Goal: Task Accomplishment & Management: Manage account settings

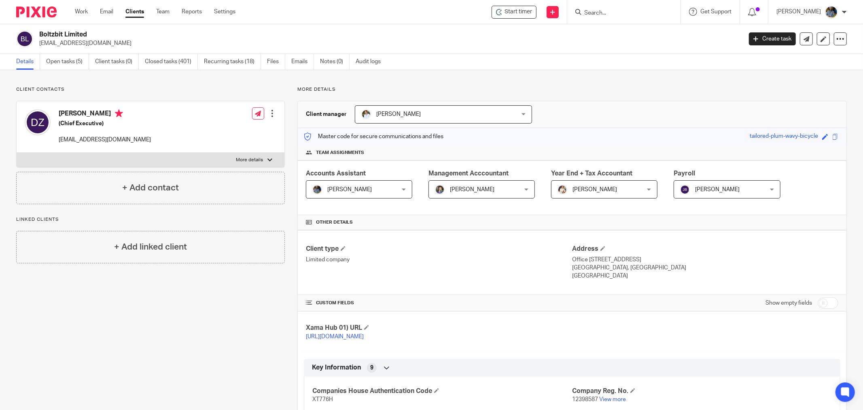
click at [369, 27] on div "Boltzbit Limited [EMAIL_ADDRESS][DOMAIN_NAME] Create task Update from Companies…" at bounding box center [431, 39] width 863 height 30
click at [266, 34] on h2 "Boltzbit Limited" at bounding box center [318, 34] width 558 height 8
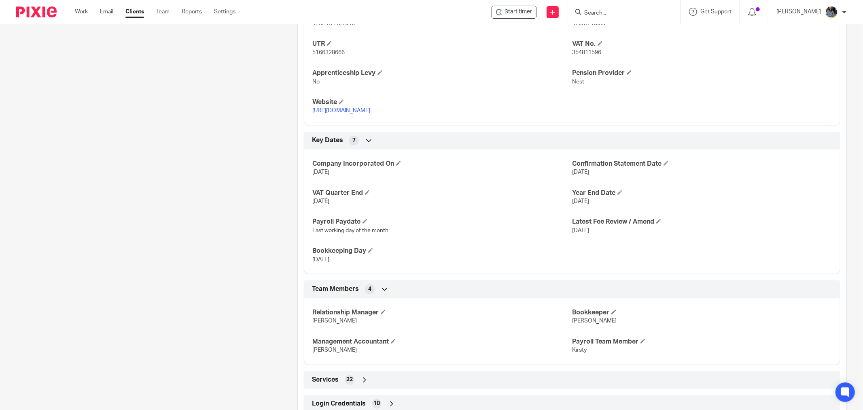
scroll to position [454, 0]
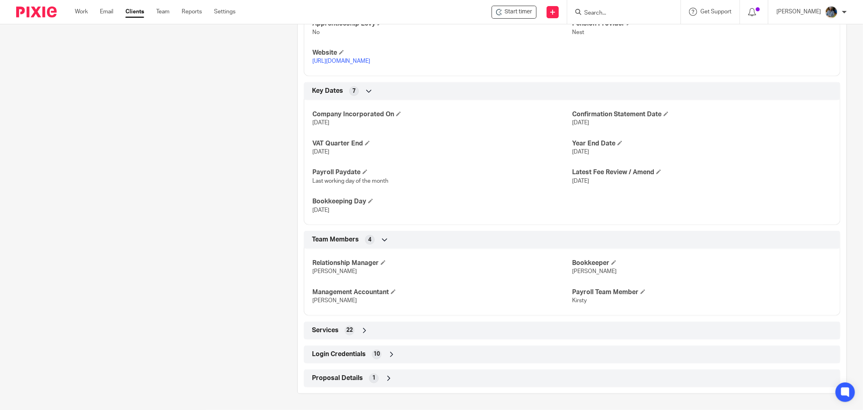
click at [378, 357] on div "10" at bounding box center [377, 354] width 10 height 10
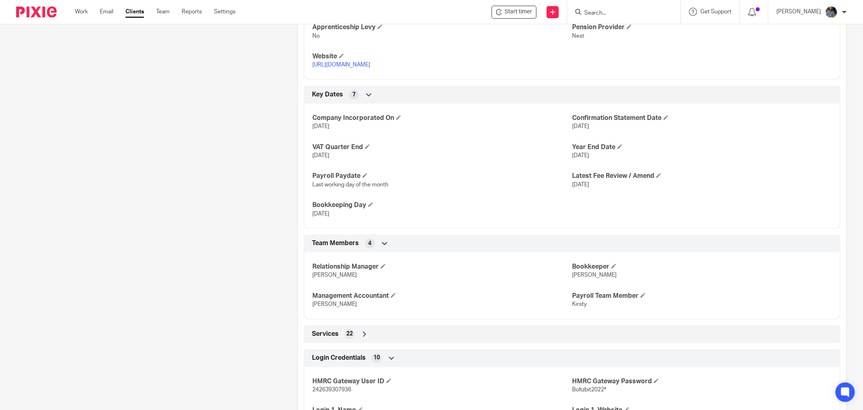
scroll to position [282, 0]
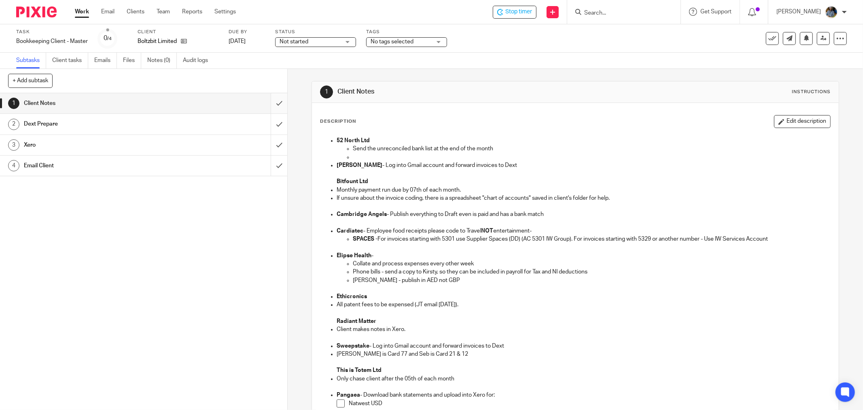
drag, startPoint x: 267, startPoint y: 100, endPoint x: 267, endPoint y: 104, distance: 4.1
click at [267, 101] on input "submit" at bounding box center [143, 103] width 287 height 20
click at [270, 122] on input "submit" at bounding box center [143, 124] width 287 height 20
click at [270, 143] on input "submit" at bounding box center [143, 145] width 287 height 20
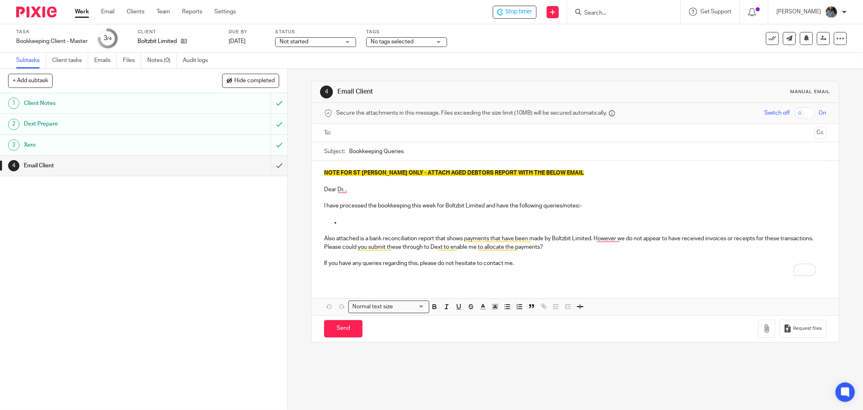
click at [419, 79] on div "4 Email Client Manual email Secure the attachments in this message. Files excee…" at bounding box center [576, 211] width 528 height 285
click at [768, 34] on icon at bounding box center [772, 38] width 8 height 8
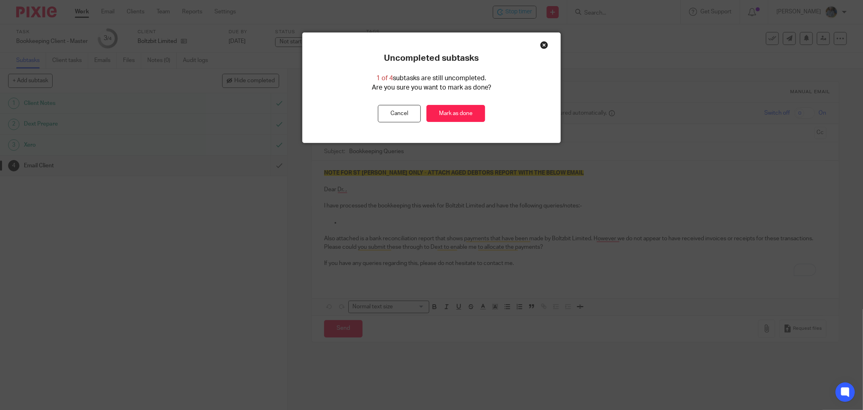
click at [459, 123] on div "Uncompleted subtasks 1 of 4 subtasks are still uncompleted. Are you sure you wa…" at bounding box center [432, 88] width 258 height 110
drag, startPoint x: 456, startPoint y: 115, endPoint x: 448, endPoint y: 114, distance: 8.6
click at [456, 115] on link "Mark as done" at bounding box center [456, 113] width 59 height 17
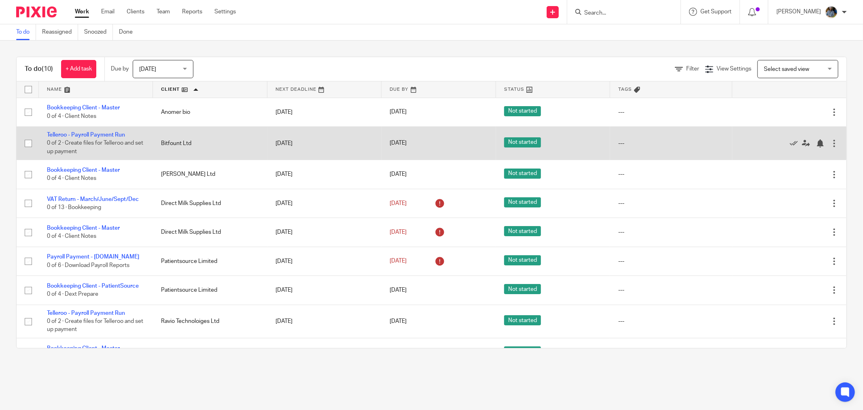
scroll to position [55, 0]
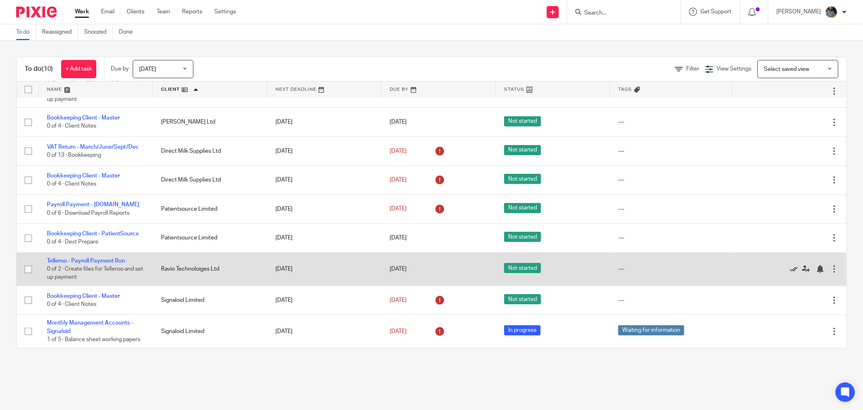
click at [790, 266] on icon at bounding box center [794, 269] width 8 height 8
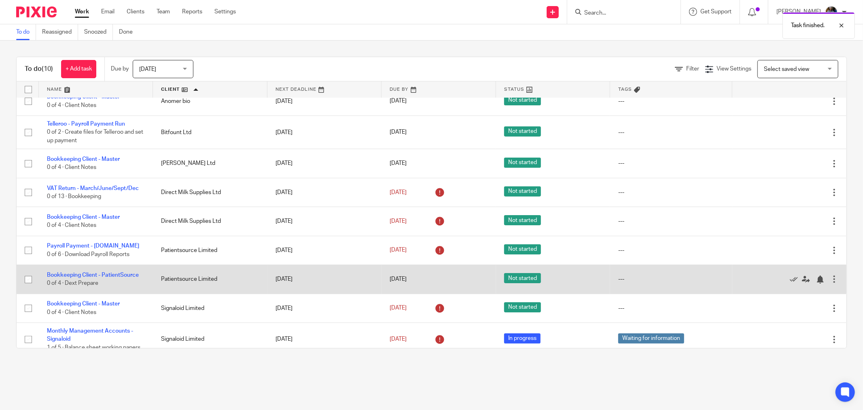
scroll to position [21, 0]
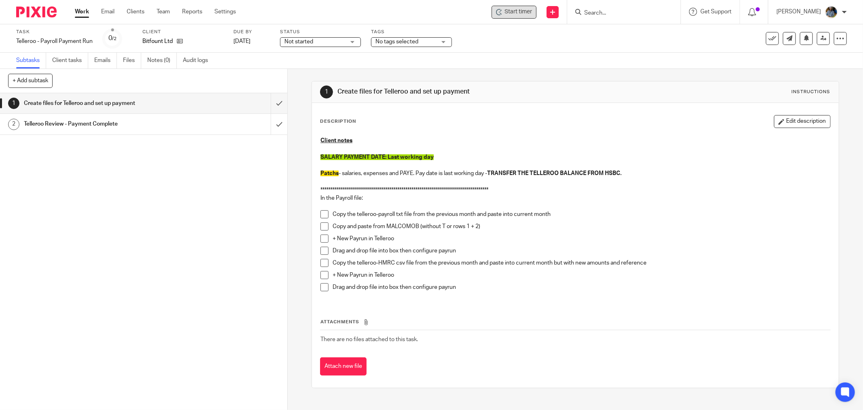
click at [503, 11] on icon at bounding box center [499, 12] width 6 height 6
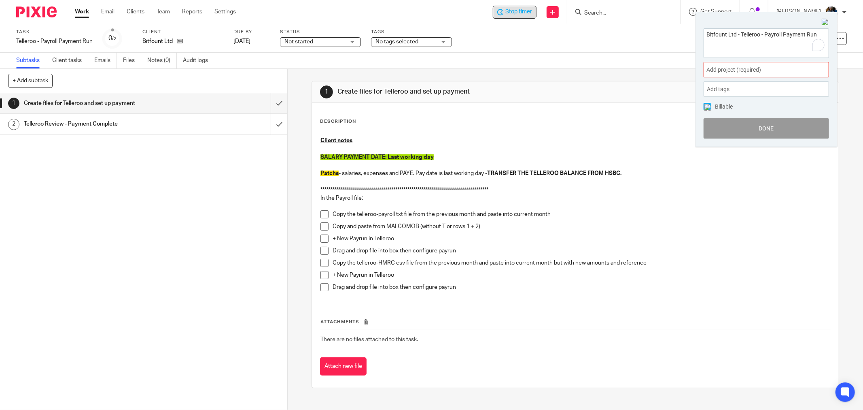
click at [771, 67] on span "Add project (required) :" at bounding box center [758, 70] width 102 height 8
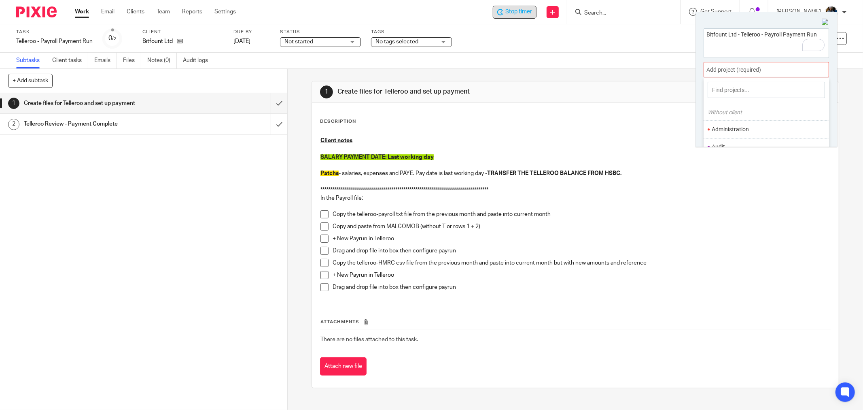
scroll to position [40, 0]
click at [746, 122] on li "Bookkeeping" at bounding box center [765, 125] width 106 height 8
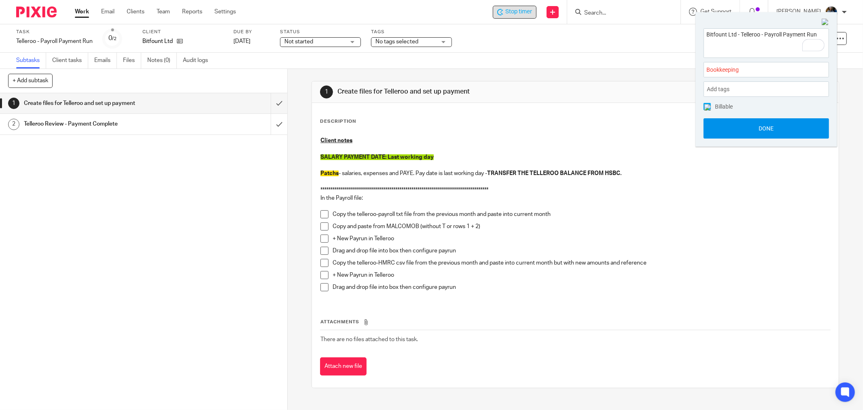
click at [779, 131] on button "Done" at bounding box center [766, 128] width 125 height 20
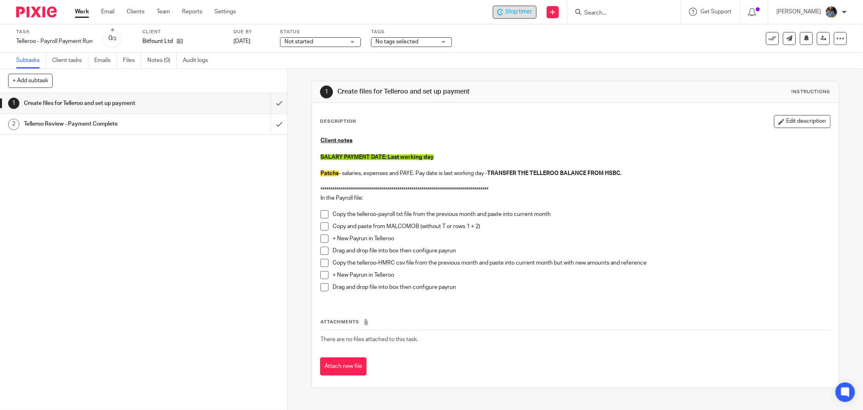
drag, startPoint x: 628, startPoint y: 90, endPoint x: 633, endPoint y: 90, distance: 4.9
click at [628, 91] on div "1 Create files for Telleroo and set up payment Instructions" at bounding box center [575, 91] width 511 height 13
drag, startPoint x: 532, startPoint y: 204, endPoint x: 512, endPoint y: 191, distance: 23.8
click at [532, 205] on p at bounding box center [575, 206] width 510 height 8
click at [560, 73] on div "**********" at bounding box center [576, 234] width 528 height 331
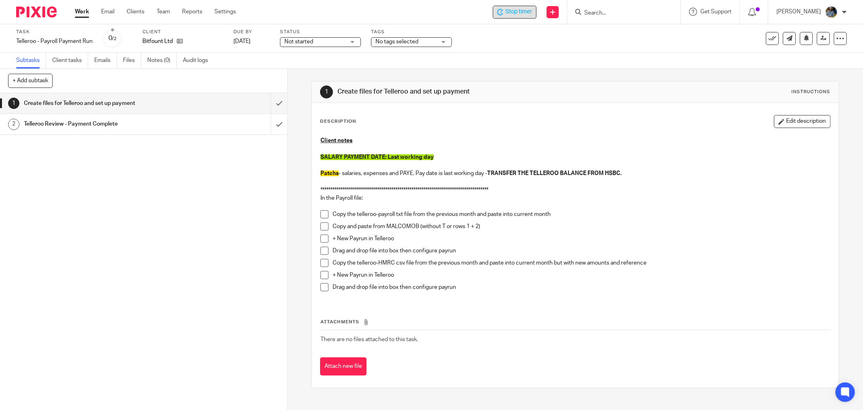
drag, startPoint x: 764, startPoint y: 38, endPoint x: 746, endPoint y: 51, distance: 22.3
click at [768, 38] on icon at bounding box center [772, 38] width 8 height 8
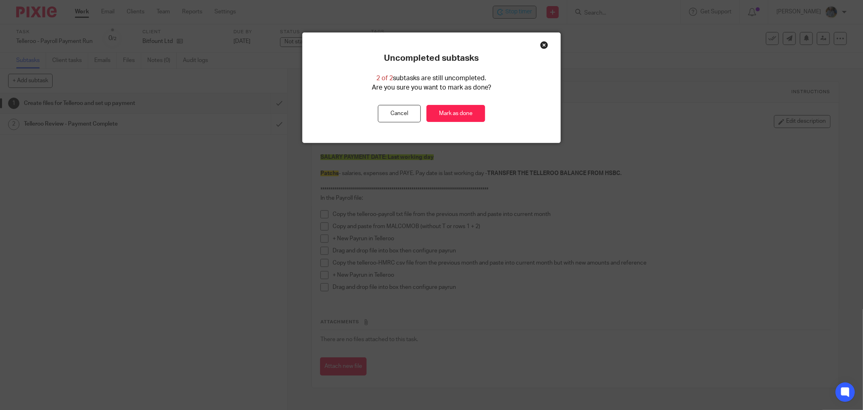
drag, startPoint x: 586, startPoint y: 253, endPoint x: 488, endPoint y: 331, distance: 125.2
click at [585, 253] on div "Uncompleted subtasks 2 of 2 subtasks are still uncompleted. Are you sure you wa…" at bounding box center [431, 205] width 863 height 410
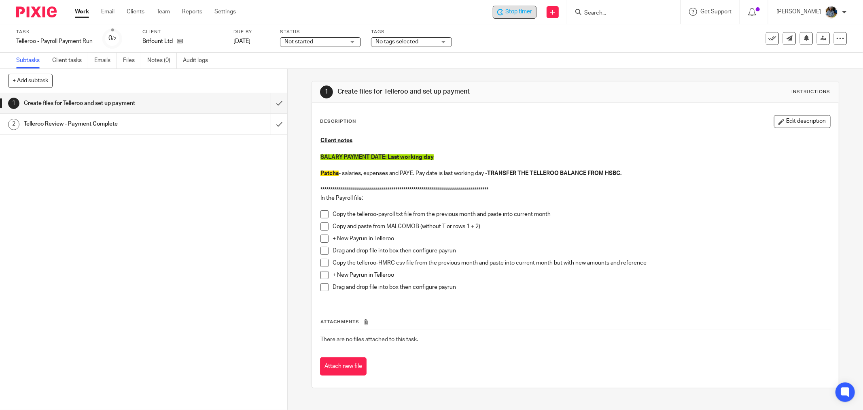
drag, startPoint x: 183, startPoint y: 217, endPoint x: 191, endPoint y: 214, distance: 8.1
click at [185, 216] on div "1 Create files for Telleroo and set up payment 2 Telleroo Review - Payment Comp…" at bounding box center [143, 251] width 287 height 316
click at [601, 149] on p at bounding box center [575, 148] width 510 height 8
click at [768, 38] on icon at bounding box center [772, 38] width 8 height 8
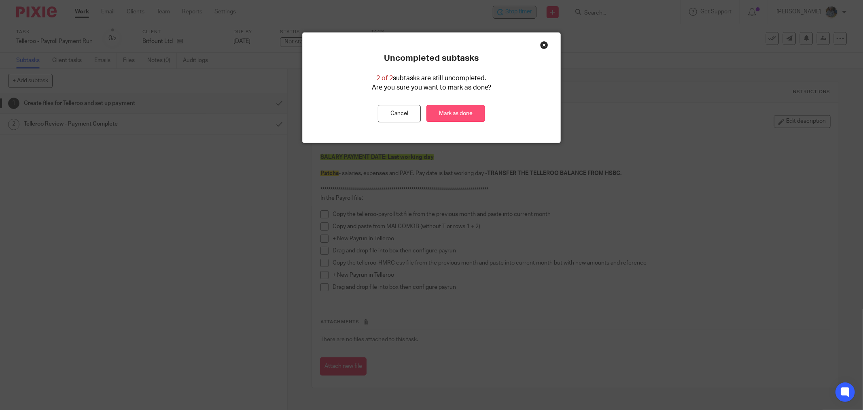
click at [444, 114] on link "Mark as done" at bounding box center [456, 113] width 59 height 17
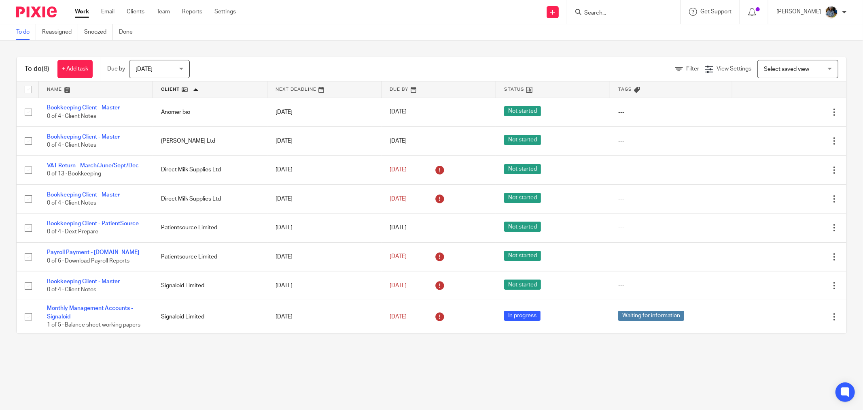
click at [235, 355] on main "To do Reassigned Snoozed Done To do (8) + Add task Due by [DATE] [DATE] [DATE] …" at bounding box center [431, 205] width 863 height 410
drag, startPoint x: 468, startPoint y: 26, endPoint x: 386, endPoint y: 0, distance: 85.6
click at [467, 26] on div "To do Reassigned Snoozed Done" at bounding box center [431, 32] width 863 height 16
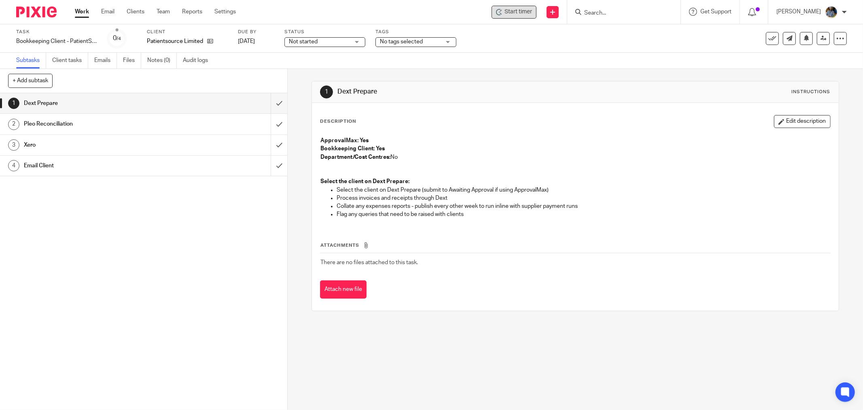
click at [502, 10] on icon at bounding box center [501, 10] width 2 height 2
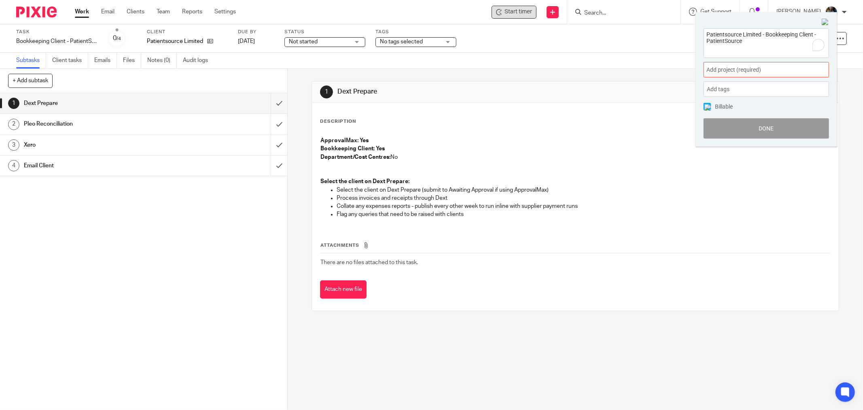
click at [764, 65] on div "Add project (required) :" at bounding box center [766, 69] width 125 height 15
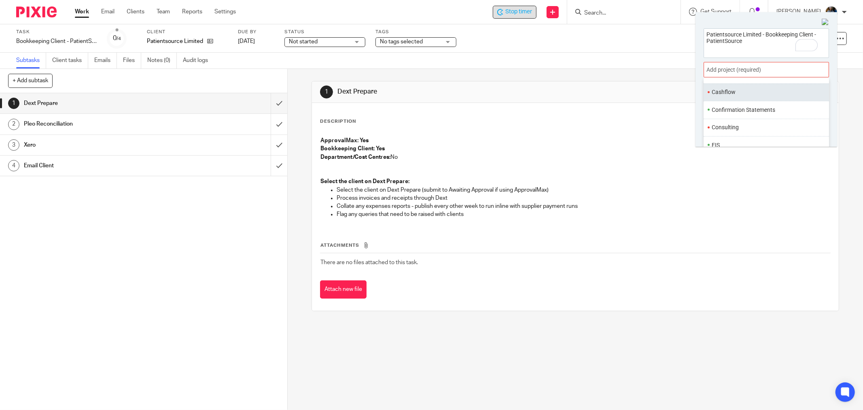
scroll to position [45, 0]
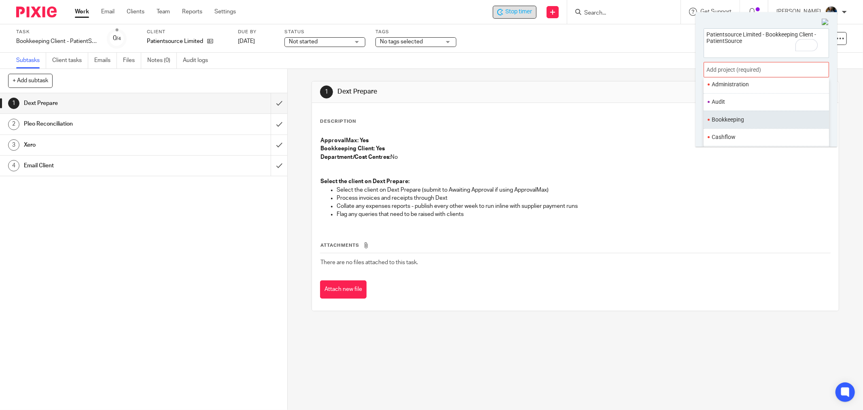
click at [741, 114] on ul "Bookkeeping" at bounding box center [766, 118] width 125 height 17
click at [737, 119] on li "Bookkeeping" at bounding box center [765, 119] width 106 height 8
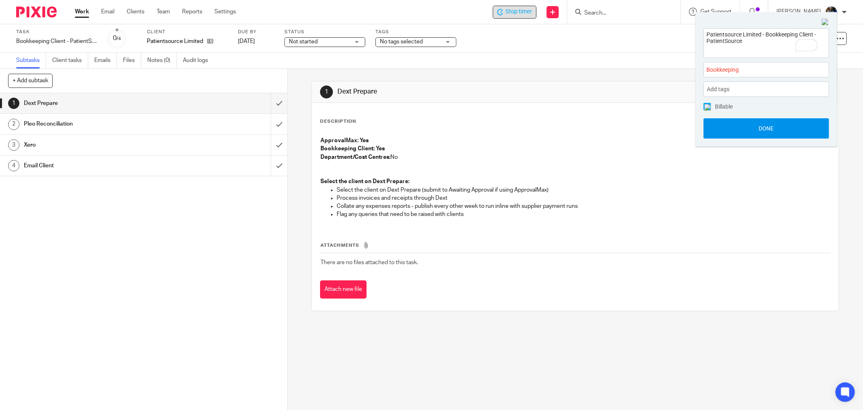
click at [778, 128] on button "Done" at bounding box center [766, 128] width 125 height 20
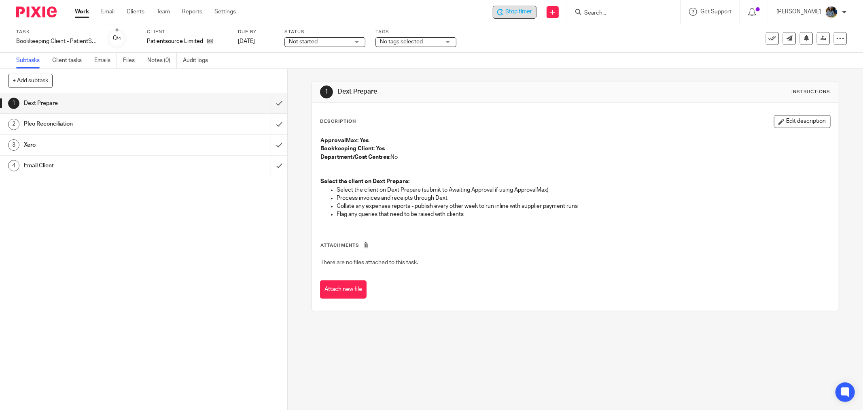
click at [515, 106] on div "Description Edit description ApprovalMax: Yes Bookkeeping Client: Yes Departmen…" at bounding box center [575, 207] width 527 height 208
drag, startPoint x: 735, startPoint y: 246, endPoint x: 721, endPoint y: 215, distance: 33.3
click at [728, 237] on div "Attachments There are no files attached to this task. Attach new file" at bounding box center [575, 262] width 511 height 74
click at [541, 153] on p "Department/Cost Centres: No" at bounding box center [575, 157] width 510 height 8
drag, startPoint x: 516, startPoint y: 301, endPoint x: 516, endPoint y: 296, distance: 5.3
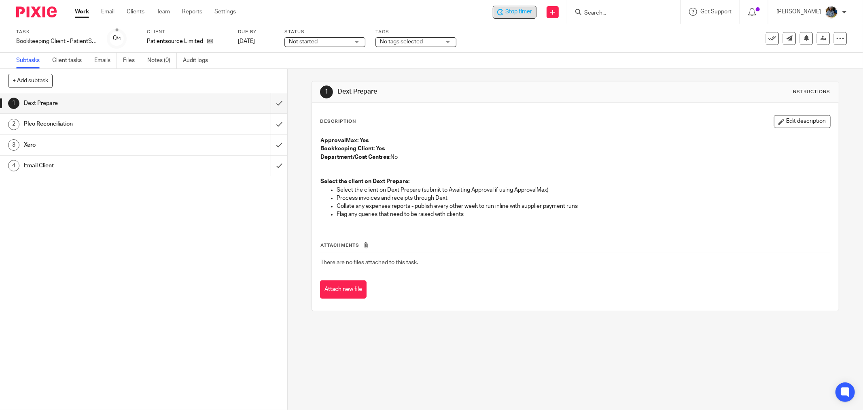
click at [517, 301] on div "Description Edit description ApprovalMax: Yes Bookkeeping Client: Yes Departmen…" at bounding box center [575, 207] width 527 height 208
click at [704, 203] on ul "Select the client on Dext Prepare (submit to Awaiting Approval if using Approva…" at bounding box center [575, 202] width 510 height 33
drag, startPoint x: 555, startPoint y: 175, endPoint x: 556, endPoint y: 236, distance: 60.3
click at [555, 176] on p at bounding box center [575, 169] width 510 height 17
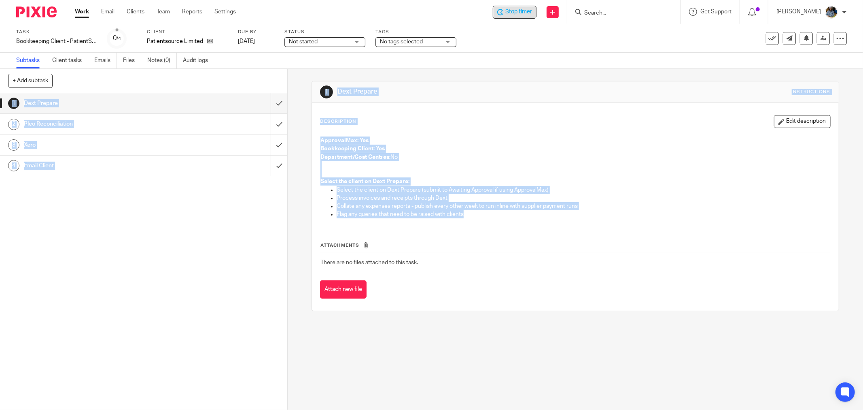
drag, startPoint x: 528, startPoint y: 273, endPoint x: 278, endPoint y: 55, distance: 331.2
click at [278, 55] on main "Task Bookkeeping Client - PatientSource Save Bookkeeping Client - PatientSource…" at bounding box center [431, 205] width 863 height 410
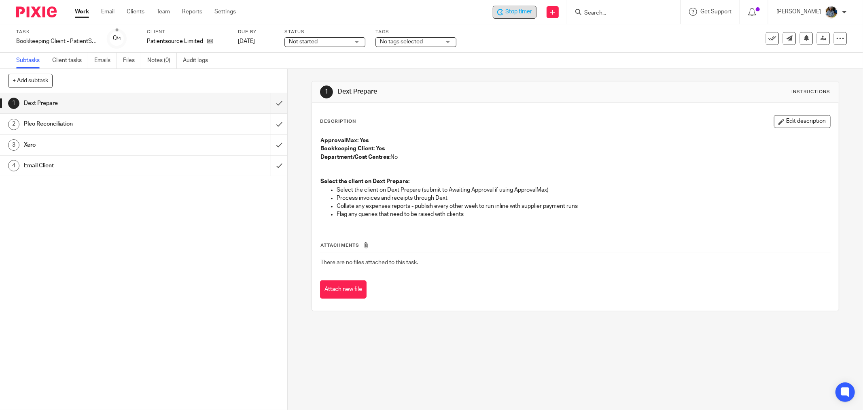
drag, startPoint x: 344, startPoint y: 9, endPoint x: 333, endPoint y: 1, distance: 14.3
click at [344, 9] on div "Stop timer Send new email Create task Add client Get Support Contact Support He…" at bounding box center [555, 12] width 615 height 24
drag, startPoint x: 562, startPoint y: 137, endPoint x: 602, endPoint y: 129, distance: 40.9
click at [562, 136] on p "ApprovalMax: Yes" at bounding box center [575, 140] width 510 height 8
click at [369, 120] on div "Description Edit description" at bounding box center [575, 121] width 511 height 13
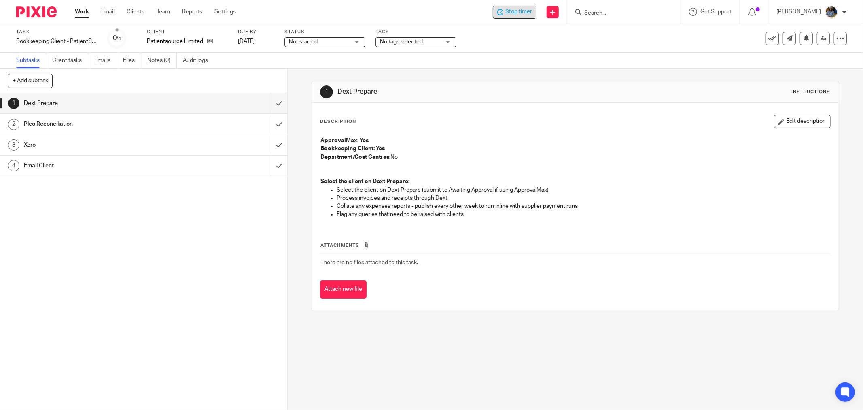
click at [724, 200] on p "Process invoices and receipts through Dext" at bounding box center [584, 198] width 494 height 8
drag, startPoint x: 478, startPoint y: 108, endPoint x: 407, endPoint y: 66, distance: 83.1
click at [476, 108] on div "Description Edit description ApprovalMax: Yes Bookkeeping Client: Yes Departmen…" at bounding box center [575, 207] width 527 height 208
click at [492, 129] on div "Description Edit description ApprovalMax: Yes Bookkeeping Client: Yes Departmen…" at bounding box center [575, 170] width 511 height 110
click at [270, 102] on input "submit" at bounding box center [143, 103] width 287 height 20
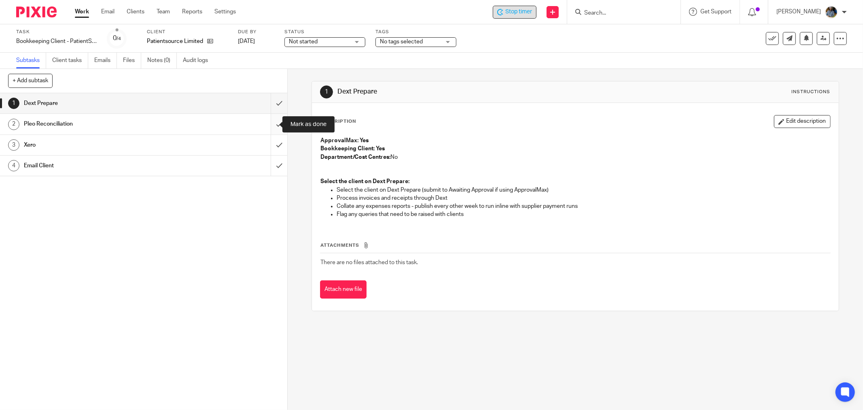
click at [270, 120] on input "submit" at bounding box center [143, 124] width 287 height 20
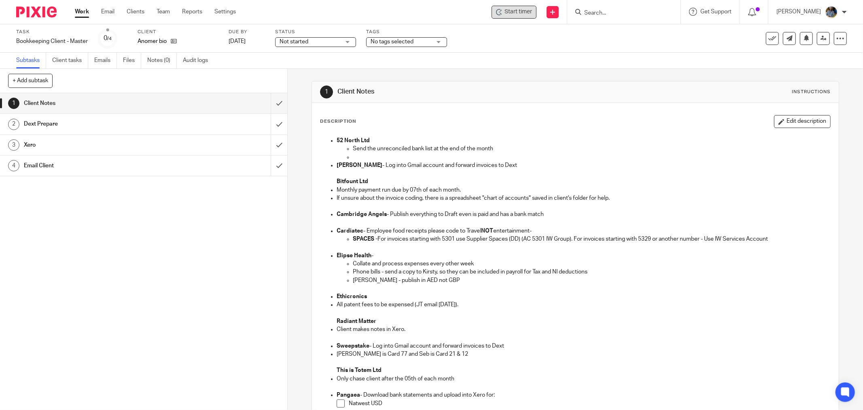
click at [528, 11] on span "Start timer" at bounding box center [519, 12] width 28 height 8
drag, startPoint x: 517, startPoint y: 46, endPoint x: 526, endPoint y: 20, distance: 27.7
click at [516, 45] on div "Task Bookkeeping Client - Master Save Bookkeeping Client - Master 0 /4 Client A…" at bounding box center [362, 38] width 692 height 19
click at [529, 13] on span "Start timer" at bounding box center [519, 12] width 28 height 8
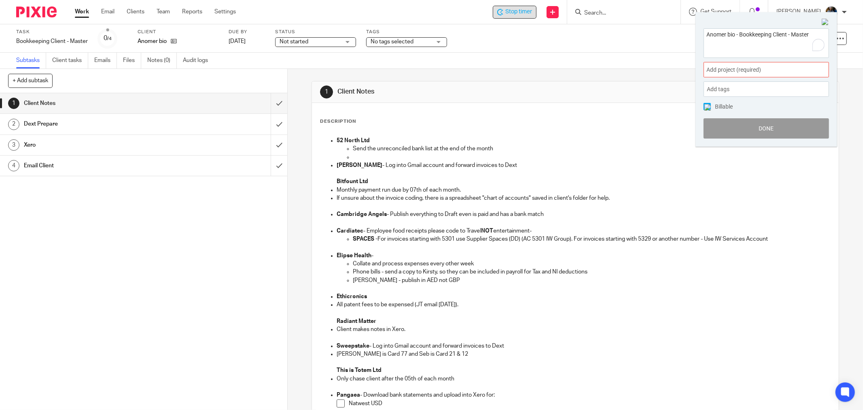
click at [761, 75] on div "Add project (required) :" at bounding box center [766, 69] width 125 height 15
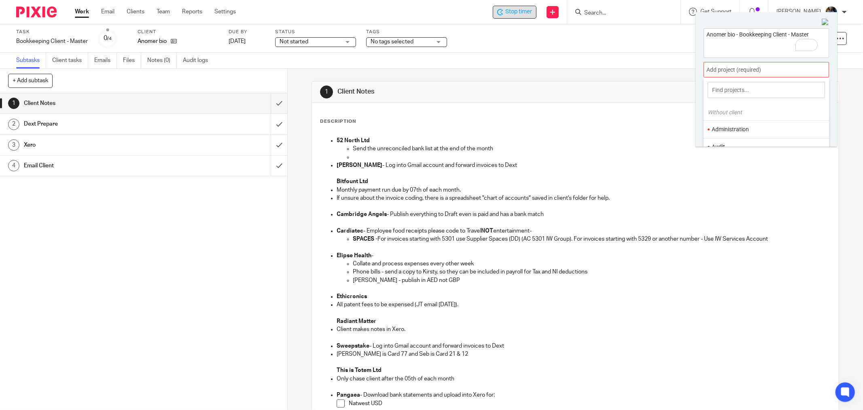
scroll to position [45, 0]
drag, startPoint x: 741, startPoint y: 119, endPoint x: 749, endPoint y: 122, distance: 8.4
click at [740, 119] on li "Bookkeeping" at bounding box center [765, 119] width 106 height 8
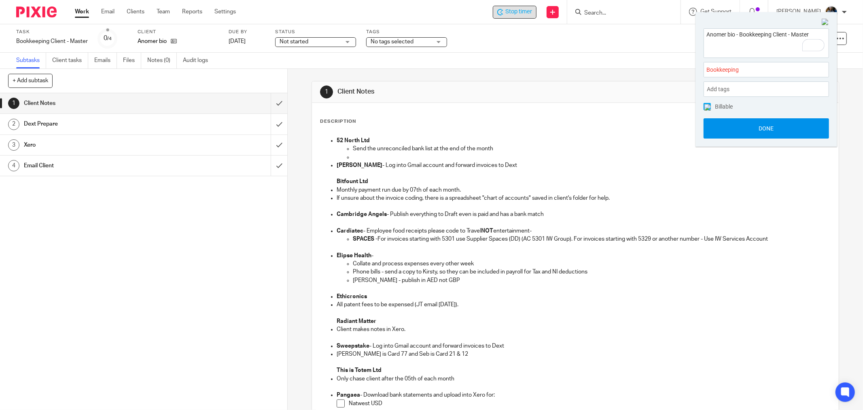
click at [785, 130] on button "Done" at bounding box center [766, 128] width 125 height 20
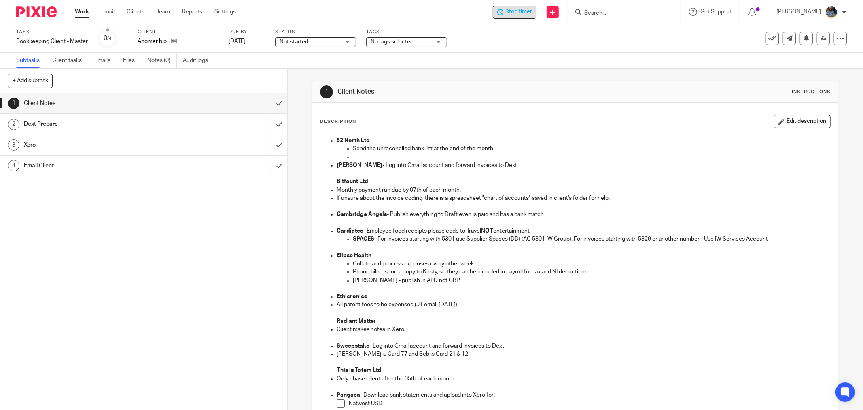
drag, startPoint x: 499, startPoint y: 79, endPoint x: 482, endPoint y: 70, distance: 19.9
click at [500, 79] on div "1 Client Notes Instructions Description Edit description 52 North Ltd Send the …" at bounding box center [576, 339] width 528 height 541
click at [755, 11] on icon at bounding box center [752, 12] width 8 height 8
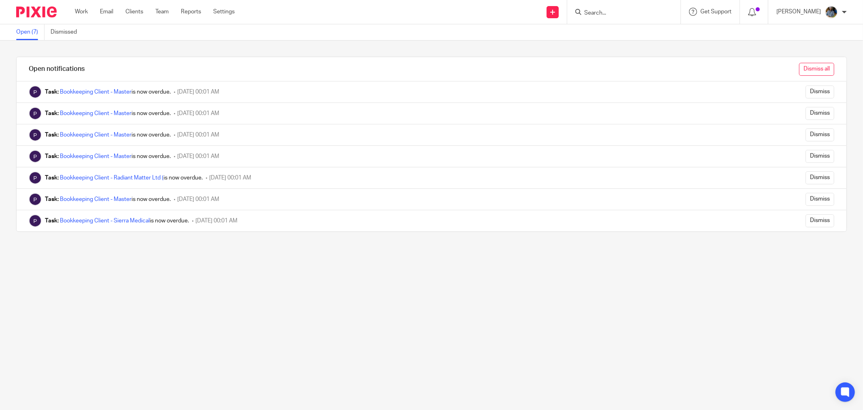
click at [806, 71] on input "Dismiss all" at bounding box center [816, 69] width 35 height 13
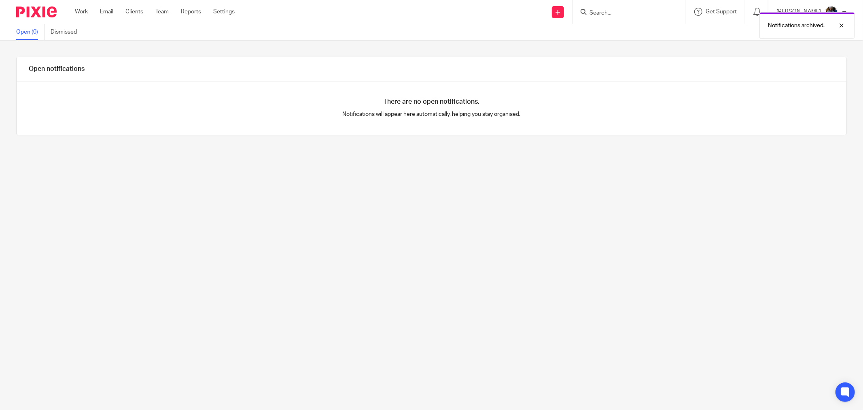
drag, startPoint x: 152, startPoint y: 79, endPoint x: 193, endPoint y: 92, distance: 43.4
drag, startPoint x: 401, startPoint y: 241, endPoint x: 333, endPoint y: 206, distance: 77.5
click at [399, 240] on div "Open notifications There are no open notifications. Notifications will appear h…" at bounding box center [431, 224] width 863 height 369
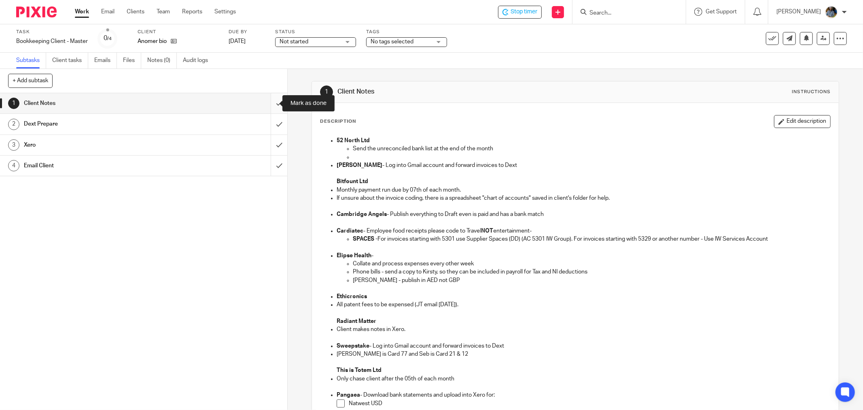
click at [270, 102] on input "submit" at bounding box center [143, 103] width 287 height 20
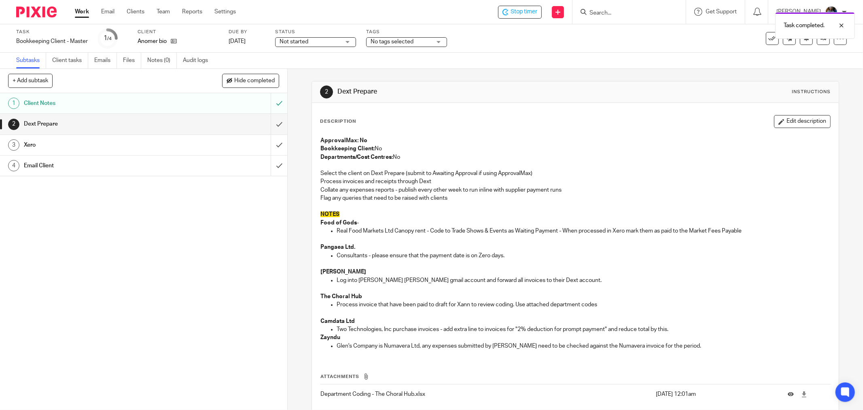
click at [524, 106] on div "Description Edit description ApprovalMax: No Bookkeeping Client: No Departments…" at bounding box center [575, 272] width 527 height 339
drag, startPoint x: 614, startPoint y: 124, endPoint x: 409, endPoint y: 114, distance: 205.4
click at [607, 124] on div "Description Edit description" at bounding box center [575, 121] width 511 height 13
click at [176, 42] on icon at bounding box center [174, 41] width 6 height 6
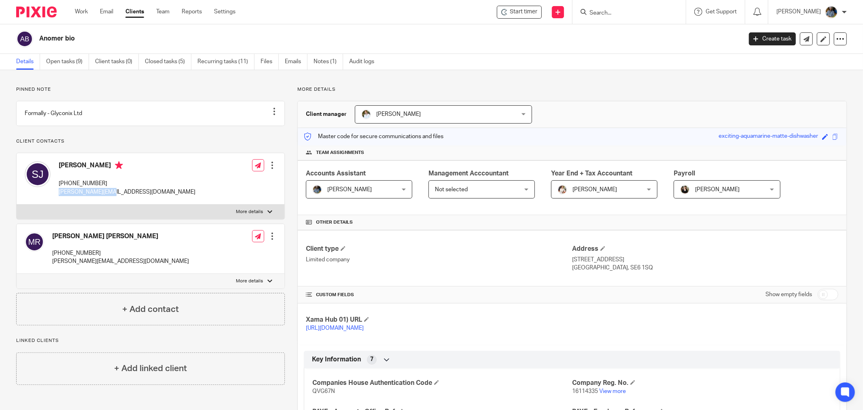
drag, startPoint x: 123, startPoint y: 202, endPoint x: 59, endPoint y: 207, distance: 63.7
click at [59, 204] on div "Sophie James +44 7585553806 sophie@anomer.bio Edit contact Create client from c…" at bounding box center [151, 178] width 268 height 51
copy p "sophie@anomer.bio"
drag, startPoint x: 395, startPoint y: 27, endPoint x: 375, endPoint y: 28, distance: 20.2
click at [397, 27] on div "Anomer bio Create task Update from Companies House Export data Merge Archive cl…" at bounding box center [431, 39] width 863 height 30
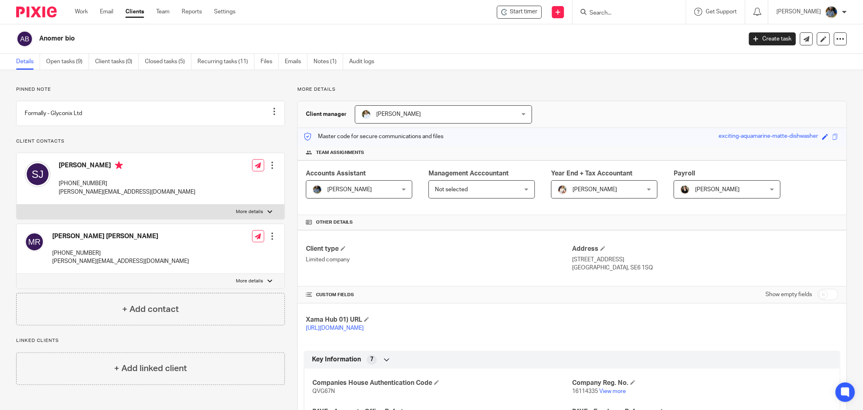
drag, startPoint x: 165, startPoint y: 25, endPoint x: 158, endPoint y: 26, distance: 7.0
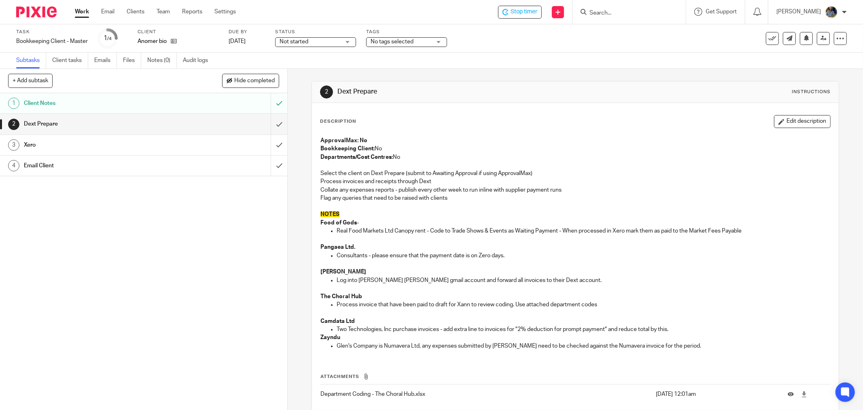
click at [640, 13] on input "Search" at bounding box center [625, 13] width 73 height 7
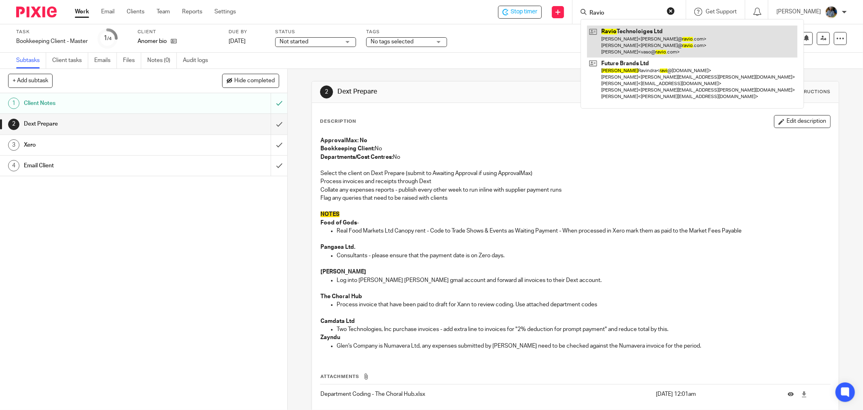
type input "Ravio"
click at [632, 39] on link at bounding box center [692, 41] width 210 height 32
click at [645, 48] on link at bounding box center [692, 41] width 210 height 32
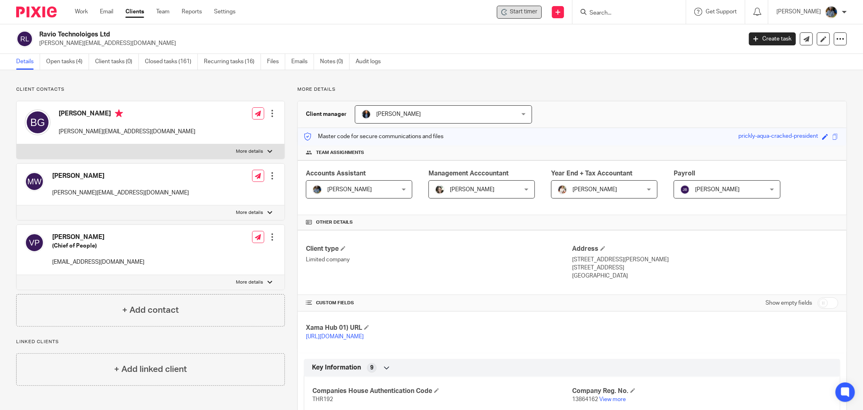
click at [532, 10] on span "Start timer" at bounding box center [524, 12] width 28 height 8
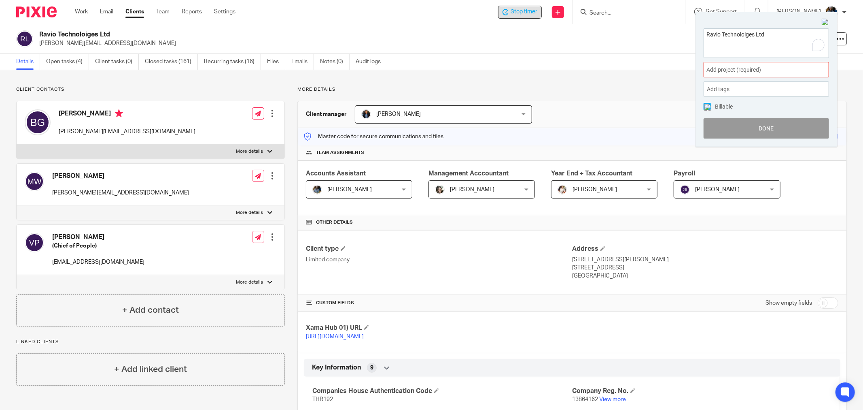
click at [767, 64] on div "Add project (required) :" at bounding box center [766, 69] width 125 height 15
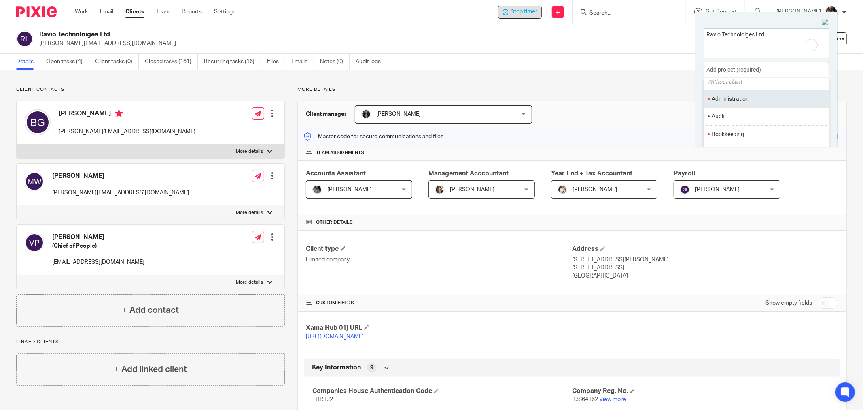
scroll to position [45, 0]
click at [726, 119] on li "Bookkeeping" at bounding box center [765, 119] width 106 height 8
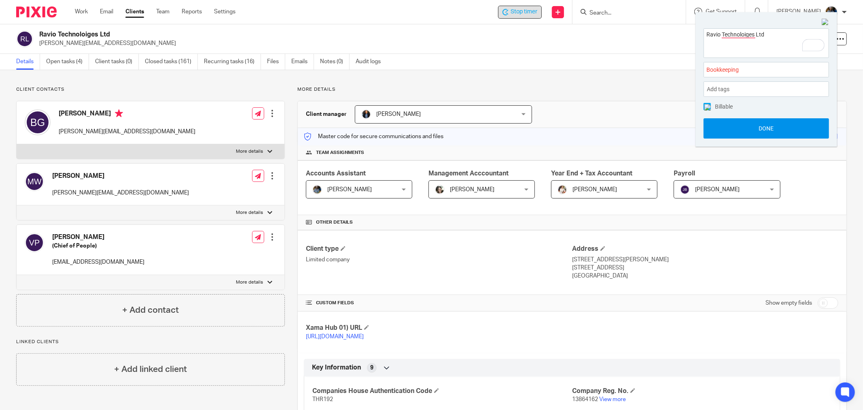
drag, startPoint x: 769, startPoint y: 136, endPoint x: 737, endPoint y: 121, distance: 35.7
click at [768, 136] on button "Done" at bounding box center [766, 128] width 125 height 20
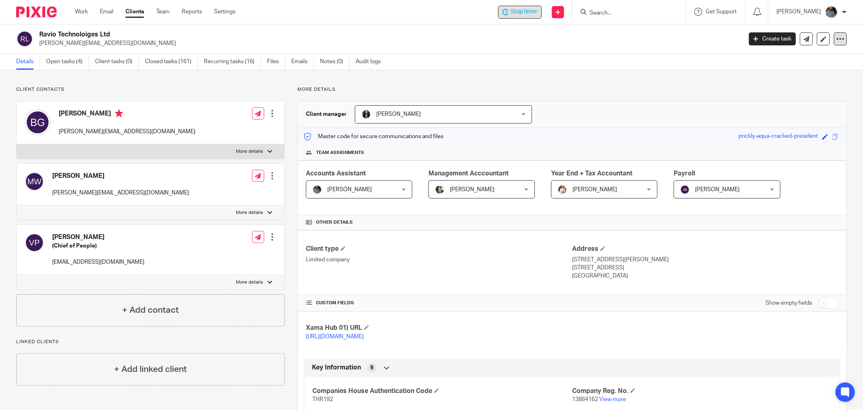
drag, startPoint x: 406, startPoint y: 40, endPoint x: 836, endPoint y: 35, distance: 430.2
click at [416, 40] on p "becky@ravio.com" at bounding box center [388, 43] width 698 height 8
click at [373, 25] on div "Ravio Technoloiges Ltd becky@ravio.com Create task Update from Companies House …" at bounding box center [431, 39] width 863 height 30
drag, startPoint x: 533, startPoint y: 13, endPoint x: 434, endPoint y: 33, distance: 101.5
click at [532, 13] on span "Stop timer" at bounding box center [524, 12] width 27 height 8
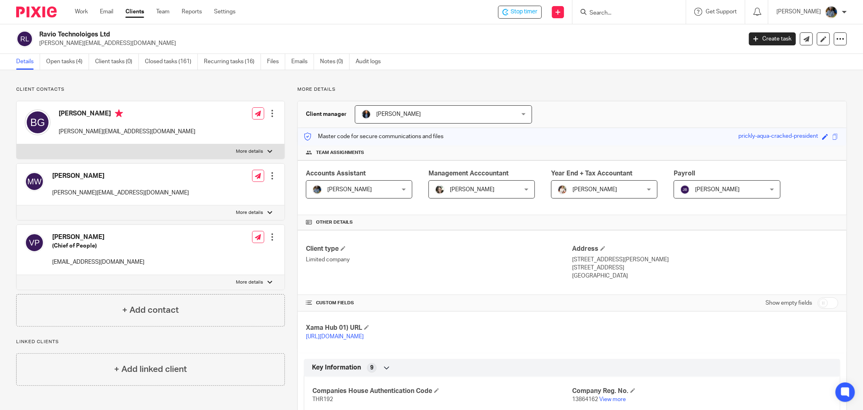
click at [170, 38] on h2 "Ravio Technoloiges Ltd" at bounding box center [318, 34] width 558 height 8
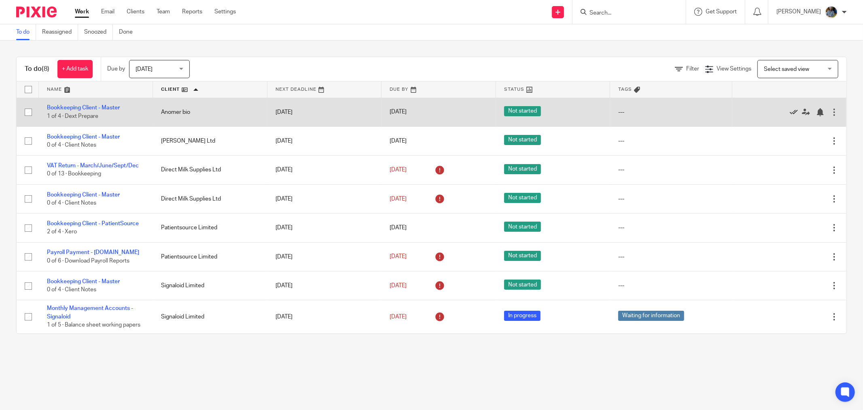
click at [790, 111] on icon at bounding box center [794, 112] width 8 height 8
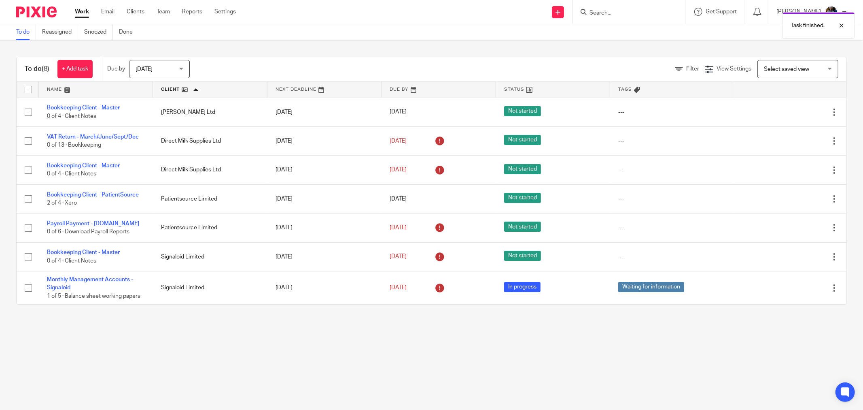
click at [385, 41] on div "To do (8) + Add task Due by Today Today Today Tomorrow This week Next week This…" at bounding box center [431, 180] width 863 height 280
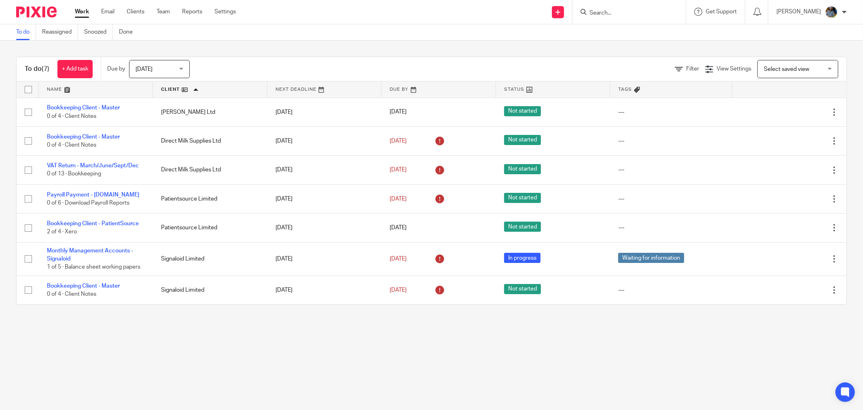
click at [405, 25] on div "To do Reassigned Snoozed Done" at bounding box center [431, 32] width 863 height 16
click at [354, 353] on main "To do Reassigned Snoozed Done To do (7) + Add task Due by [DATE] [DATE] [DATE] …" at bounding box center [431, 205] width 863 height 410
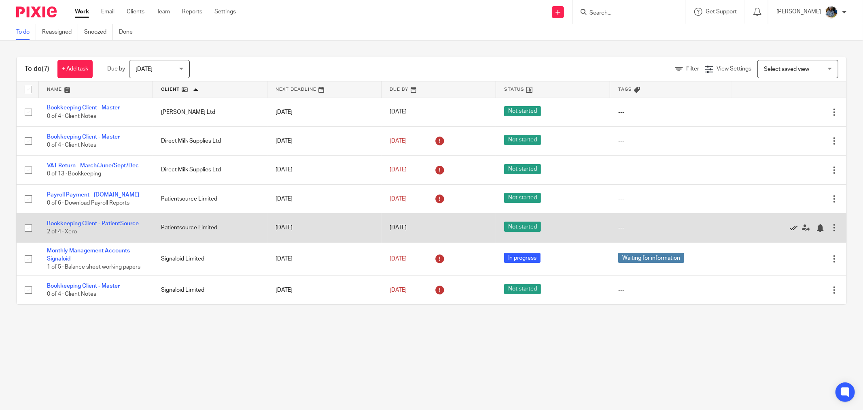
click at [790, 227] on icon at bounding box center [794, 228] width 8 height 8
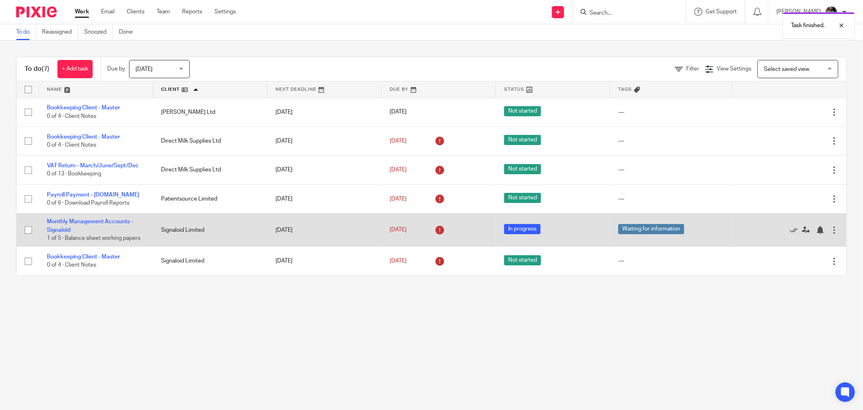
drag, startPoint x: 297, startPoint y: 374, endPoint x: 106, endPoint y: 238, distance: 234.1
click at [294, 372] on main "To do Reassigned Snoozed Done To do (7) + Add task Due by Today Today Today Tom…" at bounding box center [431, 205] width 863 height 410
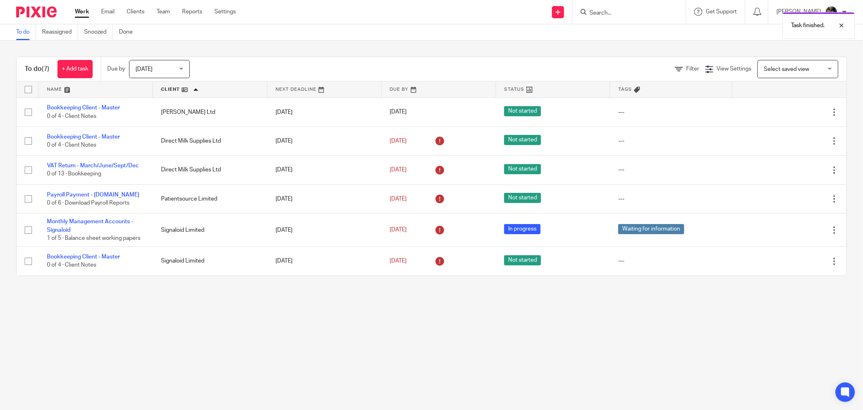
click at [260, 312] on main "To do Reassigned Snoozed Done To do (7) + Add task Due by Today Today Today Tom…" at bounding box center [431, 205] width 863 height 410
drag, startPoint x: 490, startPoint y: 359, endPoint x: 403, endPoint y: 280, distance: 118.3
click at [490, 358] on main "To do Reassigned Snoozed Done To do (7) + Add task Due by Today Today Today Tom…" at bounding box center [431, 205] width 863 height 410
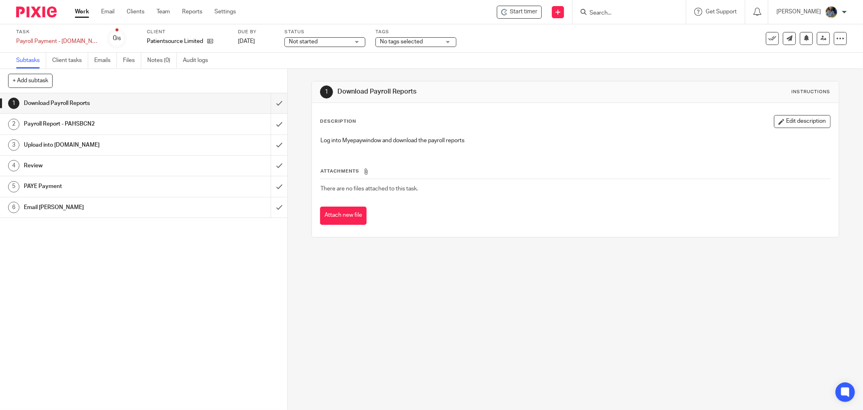
drag, startPoint x: 628, startPoint y: 148, endPoint x: 606, endPoint y: 137, distance: 25.3
click at [628, 148] on div "Log into Myepaywindow and download the payroll reports" at bounding box center [575, 141] width 518 height 18
click at [522, 9] on span "Start timer" at bounding box center [524, 12] width 28 height 8
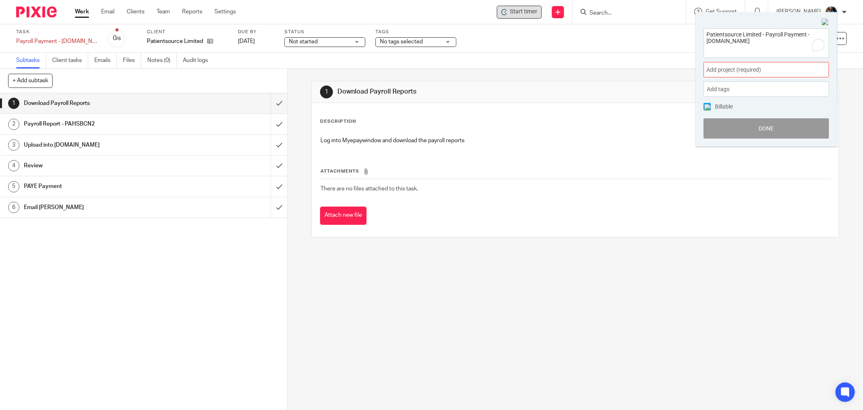
click at [781, 70] on span "Add project (required) :" at bounding box center [758, 70] width 102 height 8
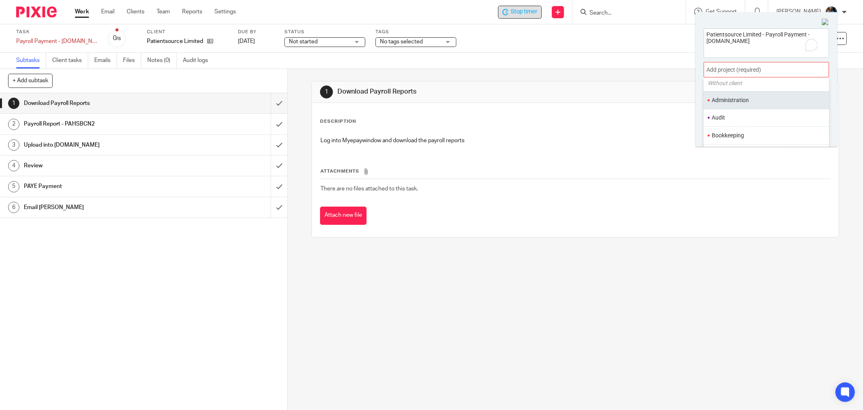
scroll to position [45, 0]
click at [763, 115] on li "Bookkeeping" at bounding box center [765, 119] width 106 height 8
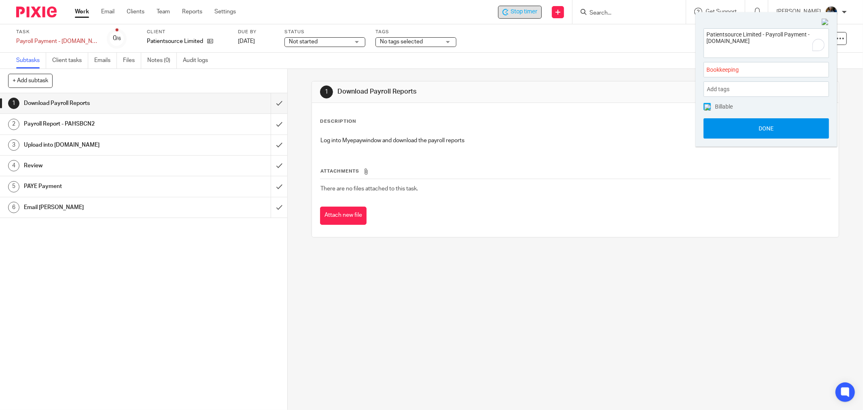
click at [767, 126] on button "Done" at bounding box center [766, 128] width 125 height 20
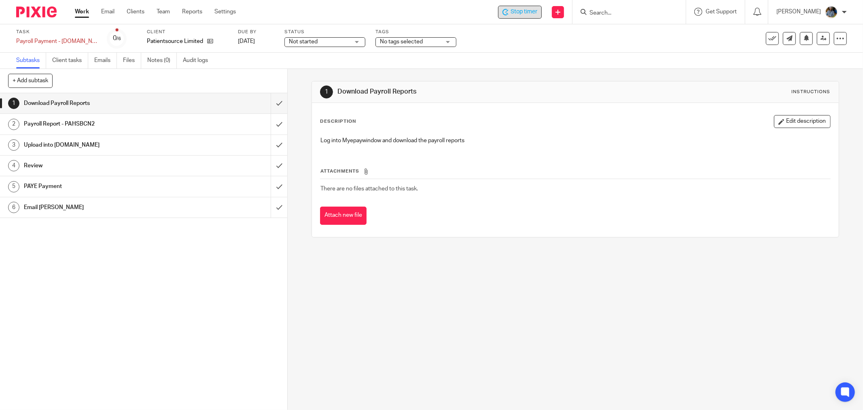
click at [513, 95] on h1 "Download Payroll Reports" at bounding box center [464, 91] width 255 height 8
click at [624, 123] on div "Description Edit description" at bounding box center [575, 121] width 511 height 13
click at [504, 135] on div "Log into Myepaywindow and download the payroll reports" at bounding box center [575, 141] width 518 height 18
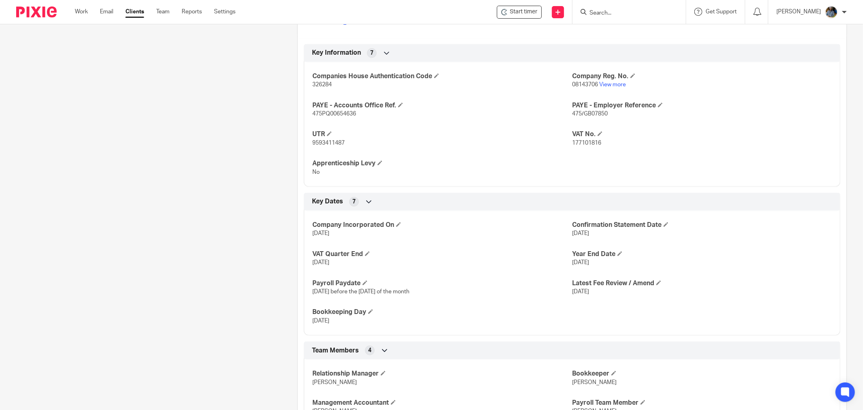
scroll to position [401, 0]
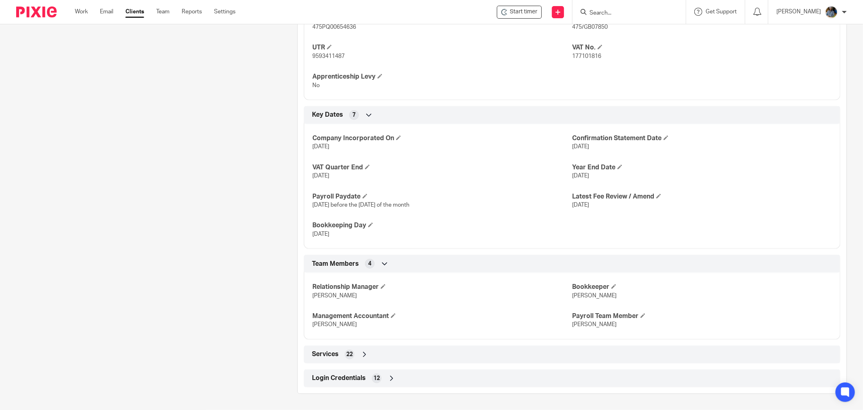
click at [331, 380] on span "Login Credentials" at bounding box center [339, 378] width 54 height 8
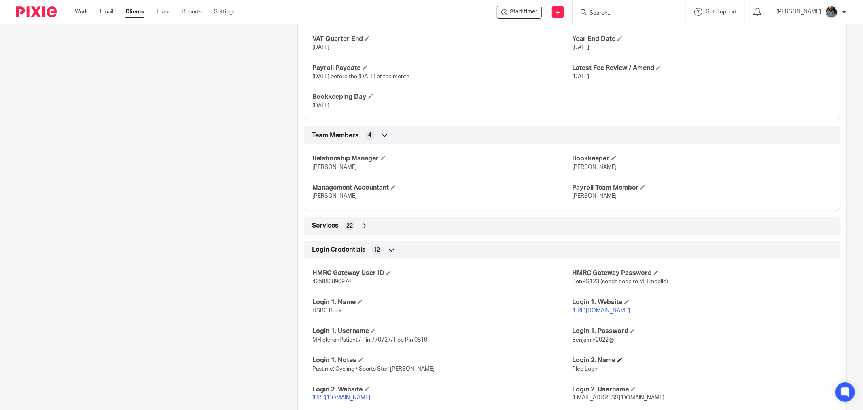
scroll to position [584, 0]
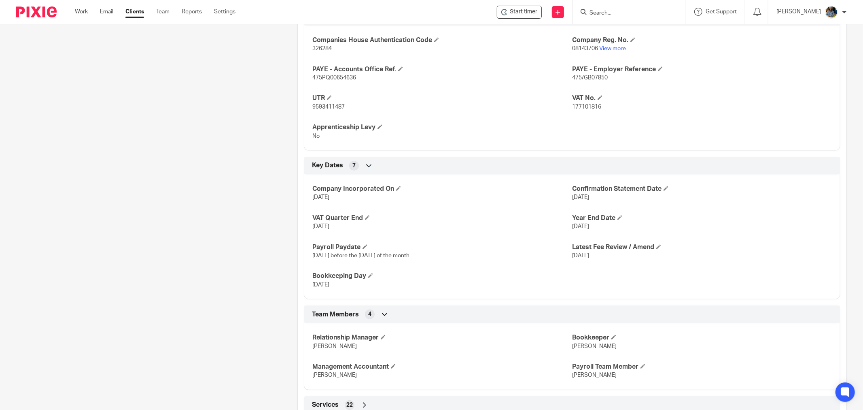
scroll to position [225, 0]
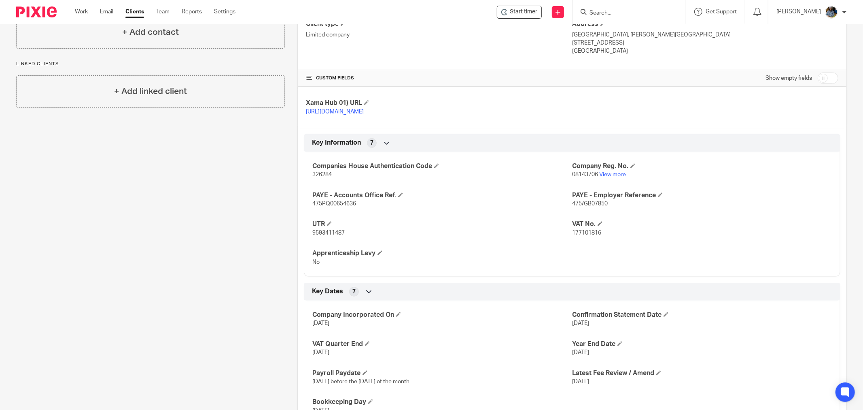
click at [629, 19] on div at bounding box center [629, 12] width 113 height 24
click at [632, 11] on input "Search" at bounding box center [625, 13] width 73 height 7
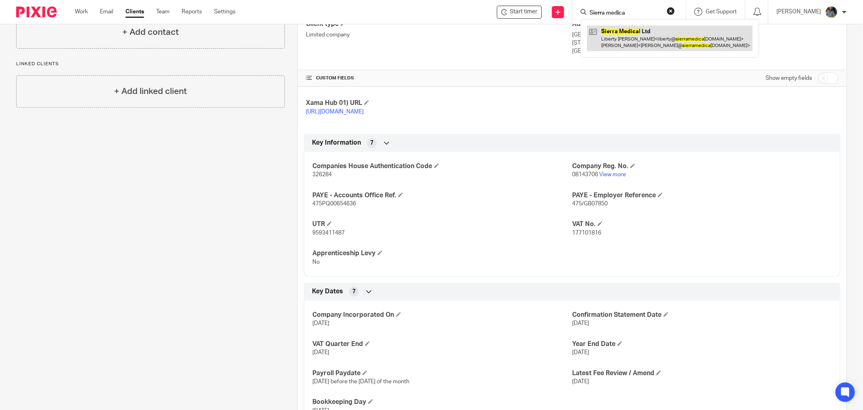
type input "Sierra medica"
click at [661, 34] on link at bounding box center [670, 37] width 166 height 25
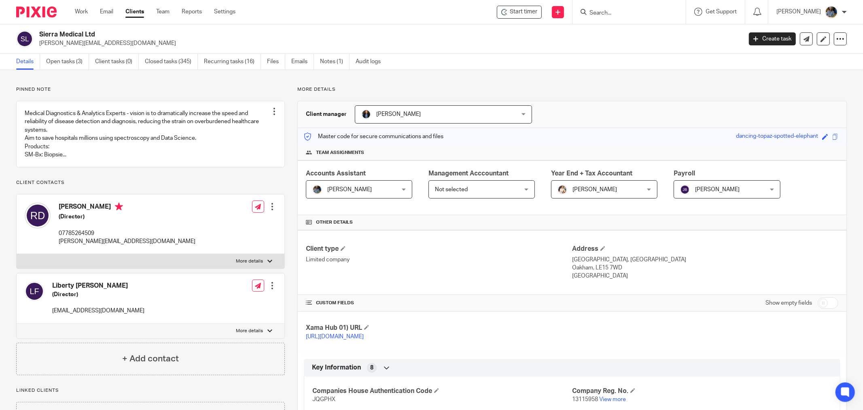
drag, startPoint x: 343, startPoint y: 32, endPoint x: 306, endPoint y: 22, distance: 37.6
click at [343, 32] on h2 "Sierra Medical Ltd" at bounding box center [318, 34] width 558 height 8
click at [520, 14] on span "Start timer" at bounding box center [524, 12] width 28 height 8
click at [527, 13] on span "Start timer" at bounding box center [524, 12] width 28 height 8
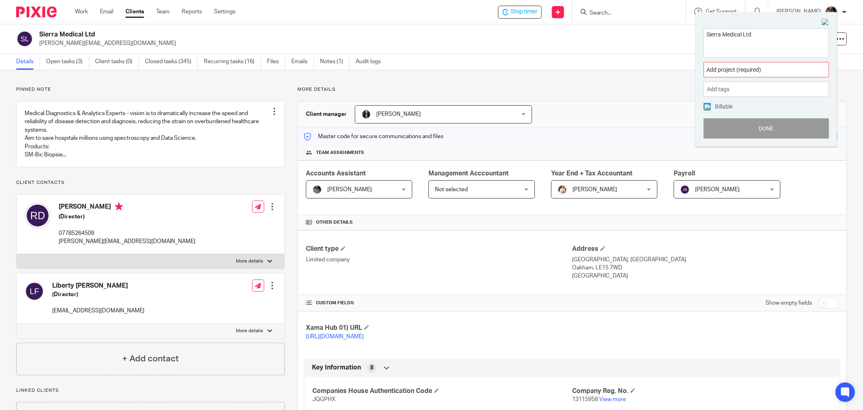
click at [751, 65] on div "Add project (required) :" at bounding box center [766, 69] width 125 height 15
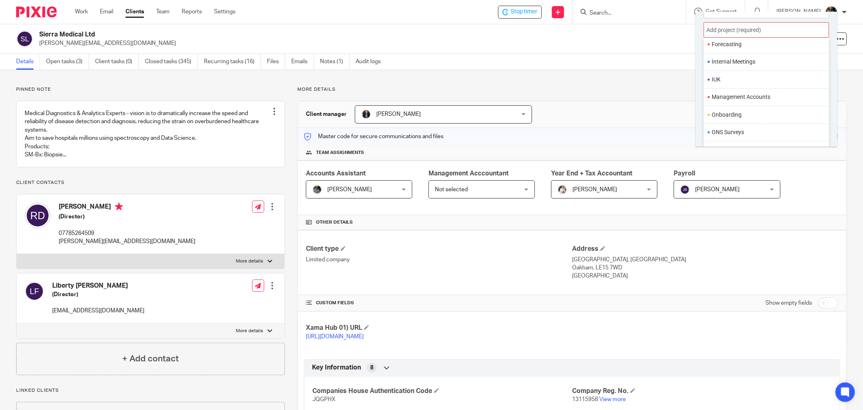
scroll to position [306, 0]
click at [739, 119] on li "VAT" at bounding box center [765, 120] width 106 height 8
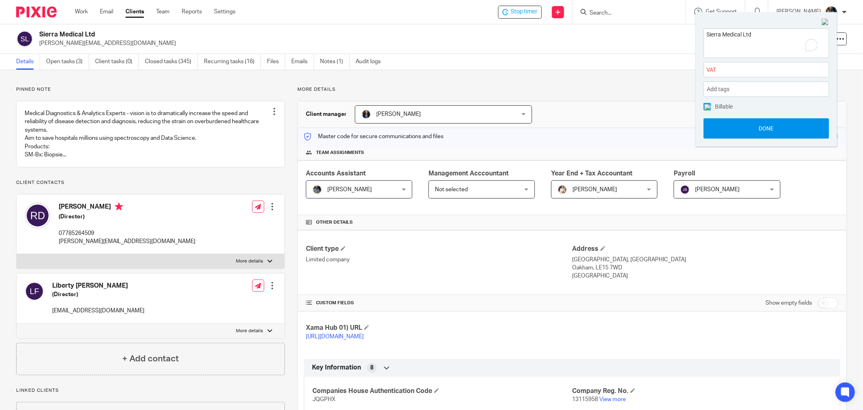
scroll to position [0, 0]
click at [775, 125] on button "Done" at bounding box center [766, 128] width 125 height 20
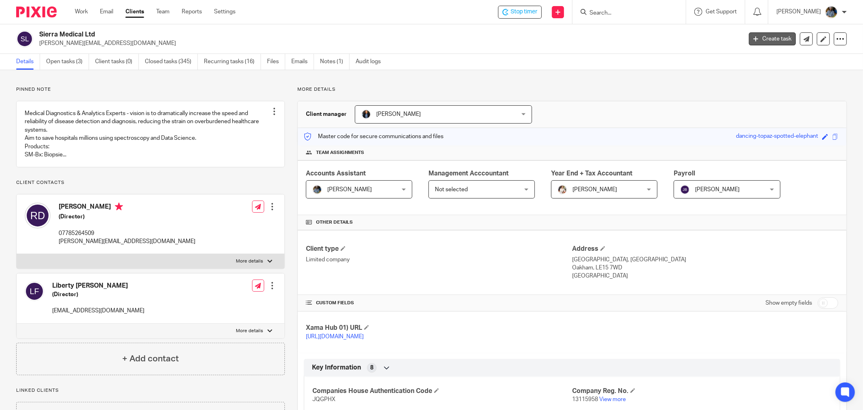
drag, startPoint x: 471, startPoint y: 40, endPoint x: 784, endPoint y: 42, distance: 313.2
click at [478, 40] on p "robert@sierramedical.co.uk" at bounding box center [388, 43] width 698 height 8
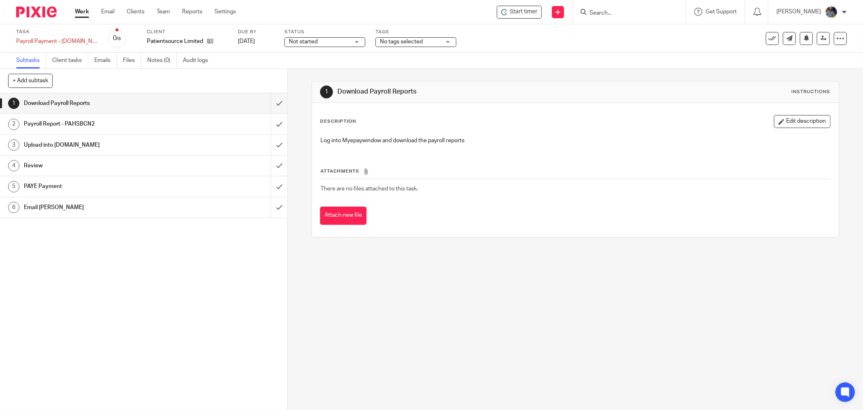
click at [769, 39] on icon at bounding box center [772, 38] width 8 height 8
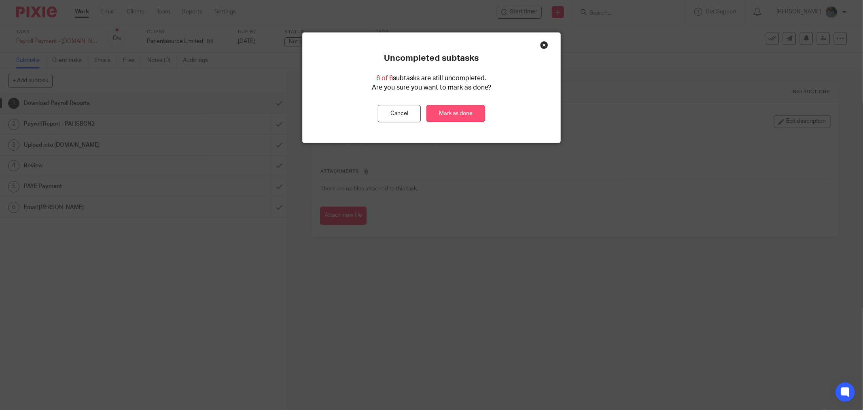
click at [456, 110] on link "Mark as done" at bounding box center [456, 113] width 59 height 17
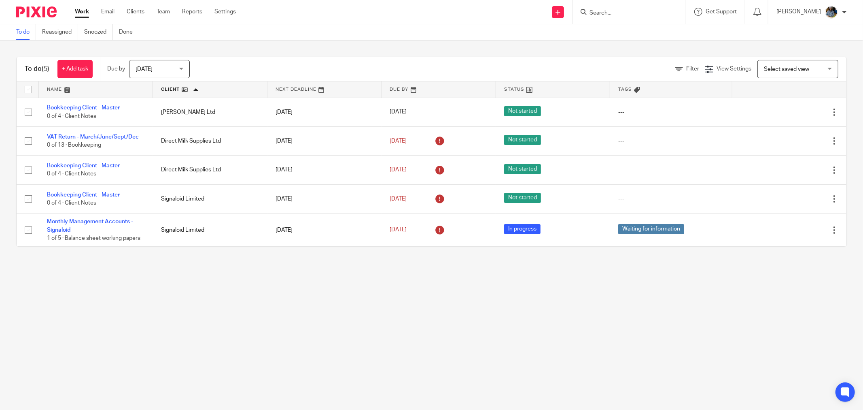
drag, startPoint x: 344, startPoint y: 313, endPoint x: 176, endPoint y: 258, distance: 177.1
click at [340, 312] on main "To do Reassigned Snoozed Done To do (5) + Add task Due by Today Today Today Tom…" at bounding box center [431, 205] width 863 height 410
drag, startPoint x: 250, startPoint y: 361, endPoint x: 136, endPoint y: 265, distance: 149.0
click at [245, 357] on main "To do Reassigned Snoozed Done To do (5) + Add task Due by Today Today Today Tom…" at bounding box center [431, 205] width 863 height 410
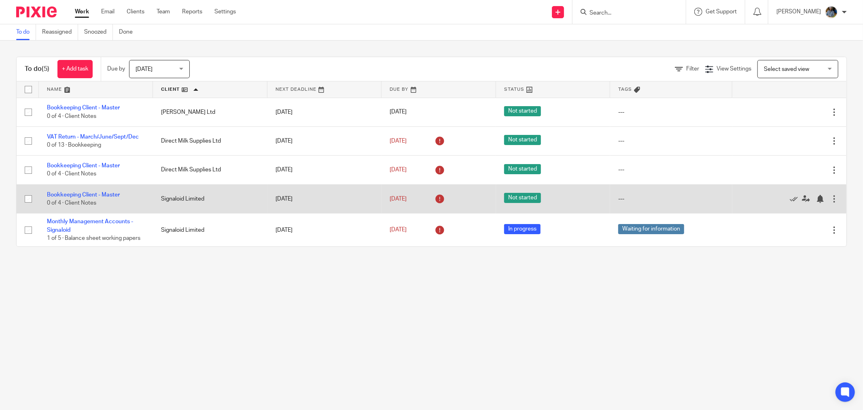
drag, startPoint x: 779, startPoint y: 199, endPoint x: 766, endPoint y: 201, distance: 13.9
click at [790, 199] on icon at bounding box center [794, 199] width 8 height 8
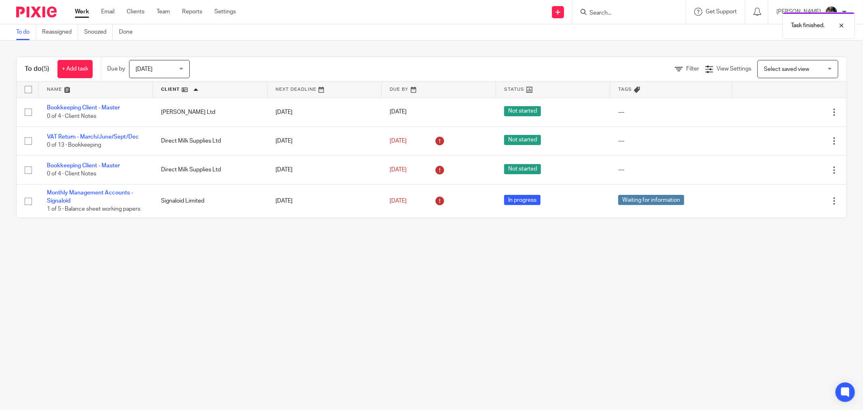
click at [117, 325] on main "To do Reassigned Snoozed Done To do (5) + Add task Due by Today Today Today Tom…" at bounding box center [431, 205] width 863 height 410
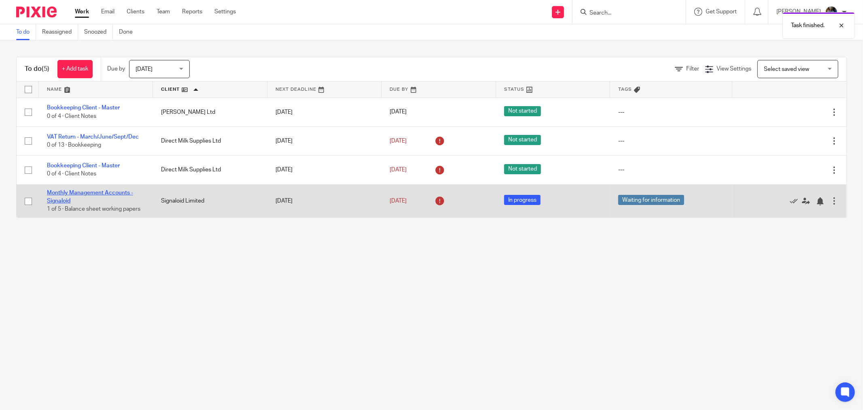
drag, startPoint x: 83, startPoint y: 197, endPoint x: 84, endPoint y: 192, distance: 4.6
drag, startPoint x: 84, startPoint y: 192, endPoint x: 74, endPoint y: 200, distance: 13.0
click at [62, 235] on main "To do Reassigned Snoozed Done To do (5) + Add task Due by Today Today Today Tom…" at bounding box center [431, 205] width 863 height 410
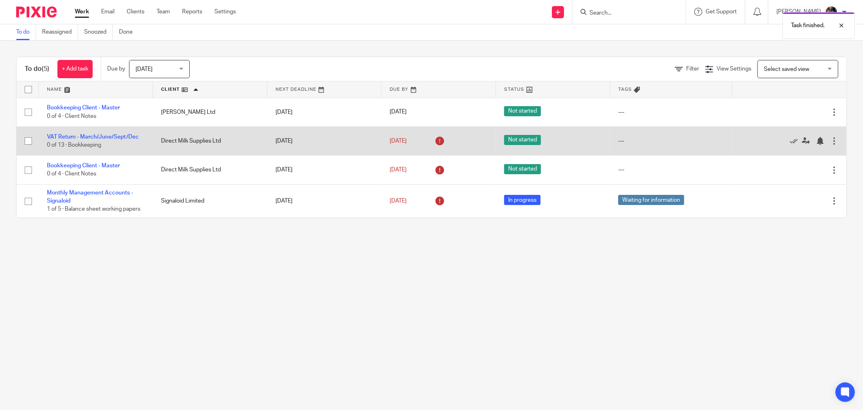
drag, startPoint x: 306, startPoint y: 273, endPoint x: 201, endPoint y: 139, distance: 170.4
click at [303, 270] on main "To do Reassigned Snoozed Done To do (5) + Add task Due by Today Today Today Tom…" at bounding box center [431, 205] width 863 height 410
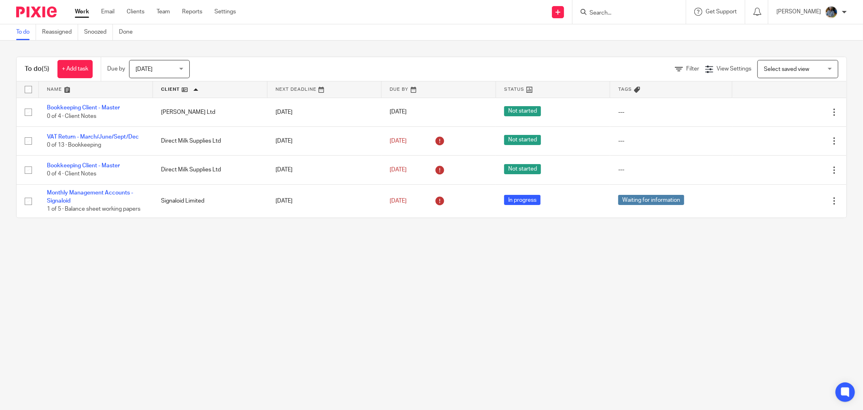
drag, startPoint x: 496, startPoint y: 302, endPoint x: 491, endPoint y: 317, distance: 16.0
click at [495, 303] on main "To do Reassigned Snoozed Done To do (5) + Add task Due by Today Today Today Tom…" at bounding box center [431, 205] width 863 height 410
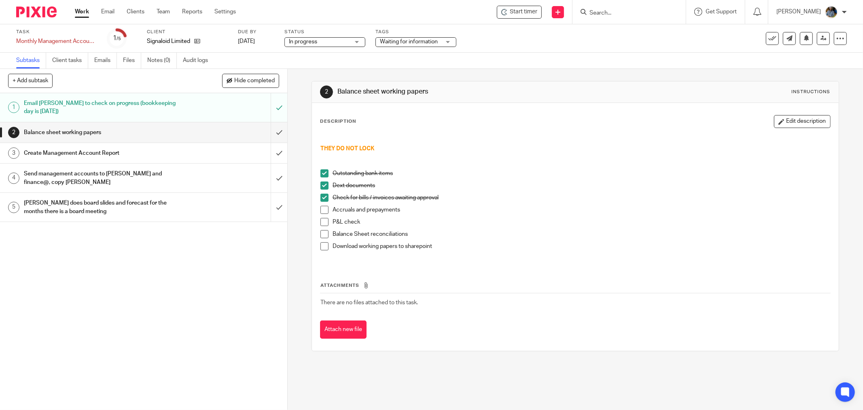
click at [635, 110] on div "Description Edit description THEY DO NOT LOCK Outstanding bank items Dext docum…" at bounding box center [575, 227] width 527 height 248
drag, startPoint x: 533, startPoint y: 16, endPoint x: 552, endPoint y: 40, distance: 30.5
click at [533, 16] on div "Start timer" at bounding box center [519, 12] width 45 height 13
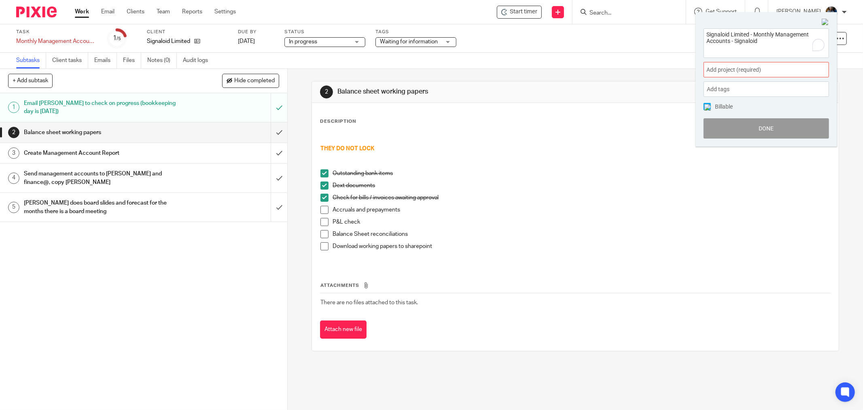
click at [775, 66] on span "Add project (required) :" at bounding box center [758, 70] width 102 height 8
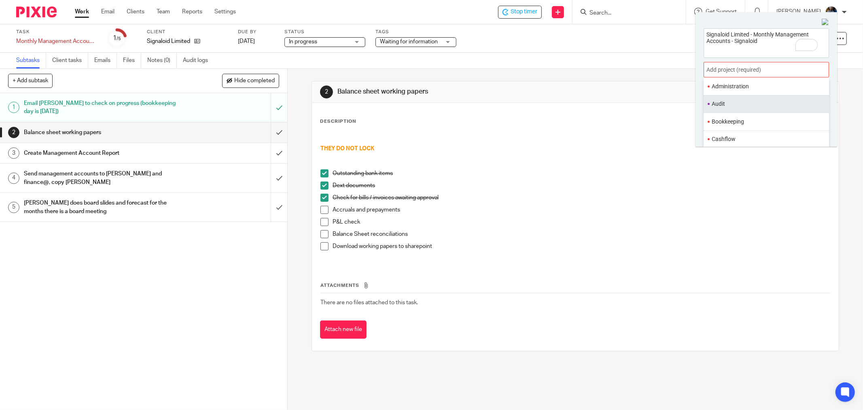
scroll to position [45, 0]
click at [738, 117] on li "Bookkeeping" at bounding box center [765, 119] width 106 height 8
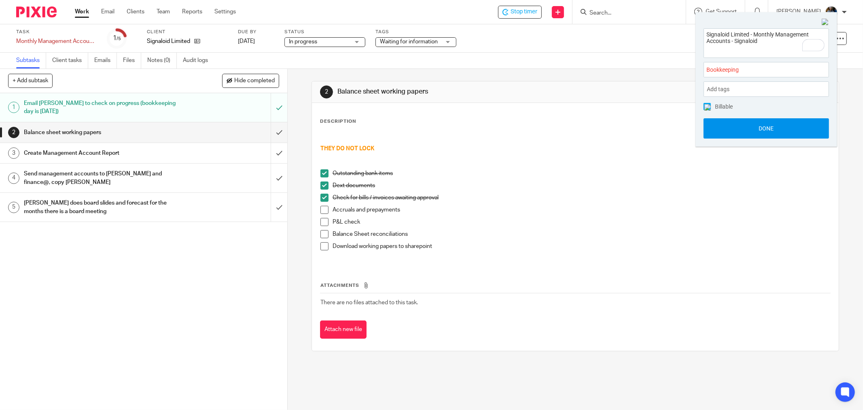
drag, startPoint x: 766, startPoint y: 128, endPoint x: 759, endPoint y: 131, distance: 8.1
click at [766, 129] on button "Done" at bounding box center [766, 128] width 125 height 20
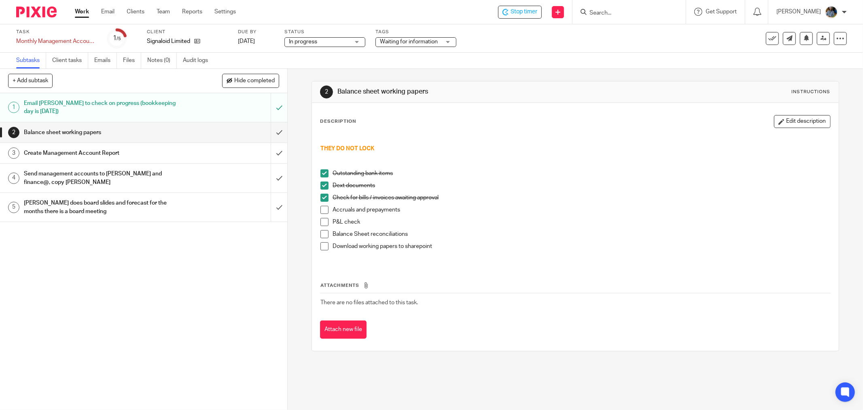
click at [581, 89] on h1 "Balance sheet working papers" at bounding box center [464, 91] width 255 height 8
drag, startPoint x: 334, startPoint y: 90, endPoint x: 339, endPoint y: 89, distance: 4.9
click at [339, 89] on h1 "Balance sheet working papers" at bounding box center [464, 91] width 255 height 8
click at [421, 92] on h1 "Balance sheet working papers" at bounding box center [464, 91] width 255 height 8
drag, startPoint x: 426, startPoint y: 92, endPoint x: 333, endPoint y: 95, distance: 92.3
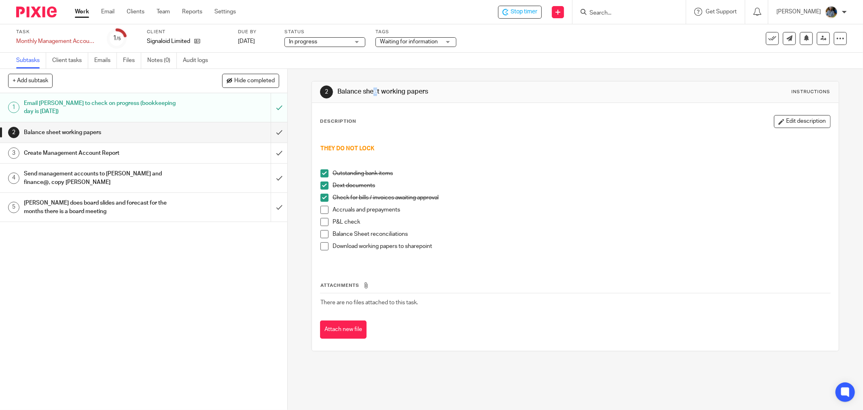
click at [333, 92] on div "2 Balance sheet working papers Instructions" at bounding box center [575, 91] width 511 height 13
drag, startPoint x: 462, startPoint y: 313, endPoint x: 326, endPoint y: 76, distance: 273.7
click at [327, 76] on div "2 Balance sheet working papers Instructions Description Edit description THEY D…" at bounding box center [576, 216] width 528 height 294
click at [592, 139] on p at bounding box center [575, 140] width 510 height 8
click at [391, 73] on div "2 Balance sheet working papers Instructions Description Edit description THEY D…" at bounding box center [576, 216] width 528 height 294
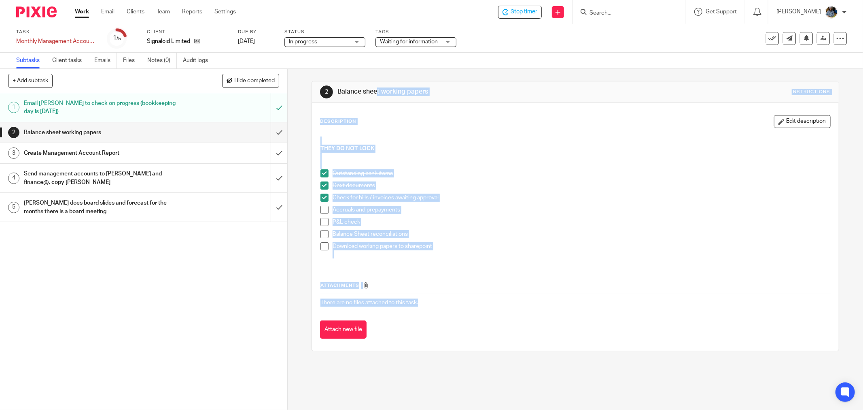
drag, startPoint x: 337, startPoint y: 89, endPoint x: 451, endPoint y: 305, distance: 243.7
click at [454, 305] on div "2 Balance sheet working papers Instructions Description Edit description THEY D…" at bounding box center [576, 216] width 528 height 270
click at [448, 301] on td "There are no files attached to this task." at bounding box center [575, 302] width 511 height 19
click at [458, 286] on th "Attachments" at bounding box center [575, 287] width 511 height 12
click at [459, 302] on td "There are no files attached to this task." at bounding box center [575, 302] width 511 height 19
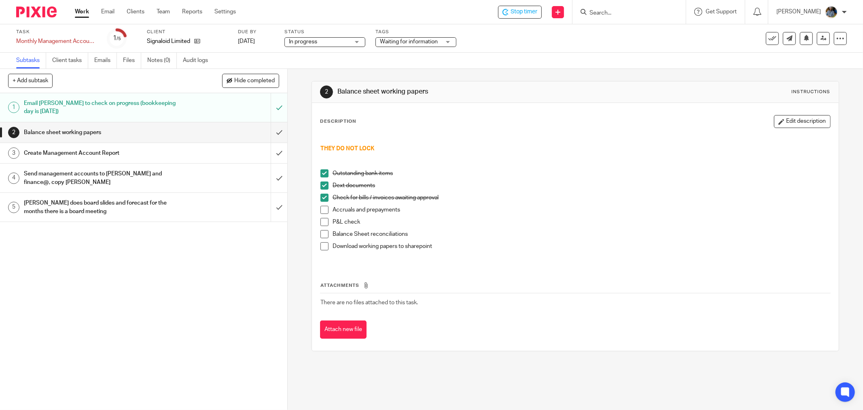
drag, startPoint x: 451, startPoint y: 312, endPoint x: 312, endPoint y: 82, distance: 268.7
click at [312, 82] on div "2 Balance sheet working papers Instructions Description Edit description THEY D…" at bounding box center [576, 216] width 528 height 270
click at [342, 65] on div "Subtasks Client tasks Emails Files Notes (0) Audit logs" at bounding box center [431, 61] width 863 height 16
drag, startPoint x: 327, startPoint y: 86, endPoint x: 499, endPoint y: 346, distance: 311.6
click at [499, 346] on div "2 Balance sheet working papers Instructions Description Edit description THEY D…" at bounding box center [576, 216] width 528 height 270
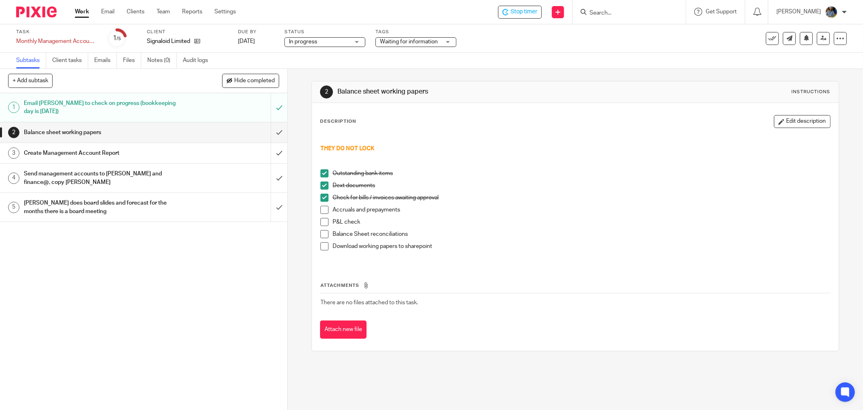
click at [561, 320] on div "Attachments There are no files attached to this task. Attach new file" at bounding box center [575, 302] width 511 height 74
drag, startPoint x: 529, startPoint y: 320, endPoint x: 318, endPoint y: 45, distance: 346.9
click at [315, 43] on main "Task Monthly Management Accounts - Signaloid Save Monthly Management Accounts -…" at bounding box center [431, 205] width 863 height 410
click at [449, 70] on div "2 Balance sheet working papers Instructions Description Edit description THEY D…" at bounding box center [576, 216] width 528 height 294
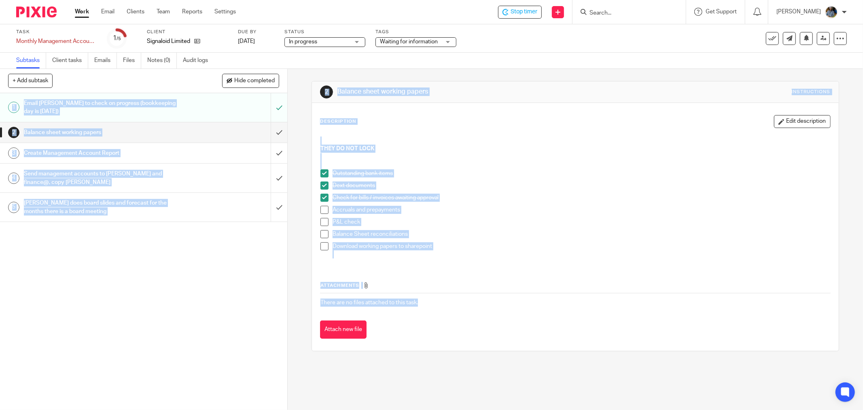
drag, startPoint x: 326, startPoint y: 71, endPoint x: 492, endPoint y: 306, distance: 287.7
click at [490, 306] on main "Task Monthly Management Accounts - Signaloid Save Monthly Management Accounts -…" at bounding box center [431, 205] width 863 height 410
click at [499, 301] on td "There are no files attached to this task." at bounding box center [575, 302] width 511 height 19
drag, startPoint x: 466, startPoint y: 296, endPoint x: 306, endPoint y: 69, distance: 277.6
click at [306, 69] on div "2 Balance sheet working papers Instructions Description Edit description THEY D…" at bounding box center [575, 239] width 575 height 341
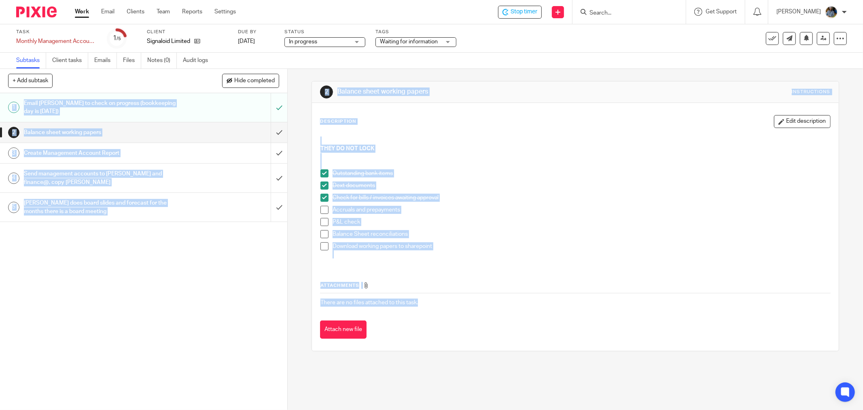
click at [678, 216] on ul "Outstanding bank items Dext documents Check for bills / invoices awaiting appro…" at bounding box center [575, 213] width 510 height 89
click at [731, 157] on p at bounding box center [575, 157] width 510 height 8
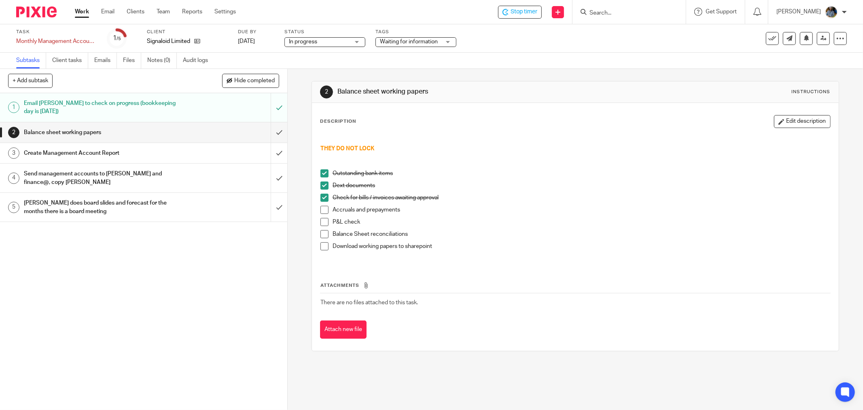
click at [618, 63] on div "Subtasks Client tasks Emails Files Notes (0) Audit logs" at bounding box center [431, 61] width 863 height 16
click at [620, 154] on p at bounding box center [575, 157] width 510 height 8
drag, startPoint x: 552, startPoint y: 201, endPoint x: 439, endPoint y: 212, distance: 113.4
click at [551, 202] on div "Check for bills / invoices awaiting approval" at bounding box center [582, 199] width 498 height 12
